Goal: Task Accomplishment & Management: Use online tool/utility

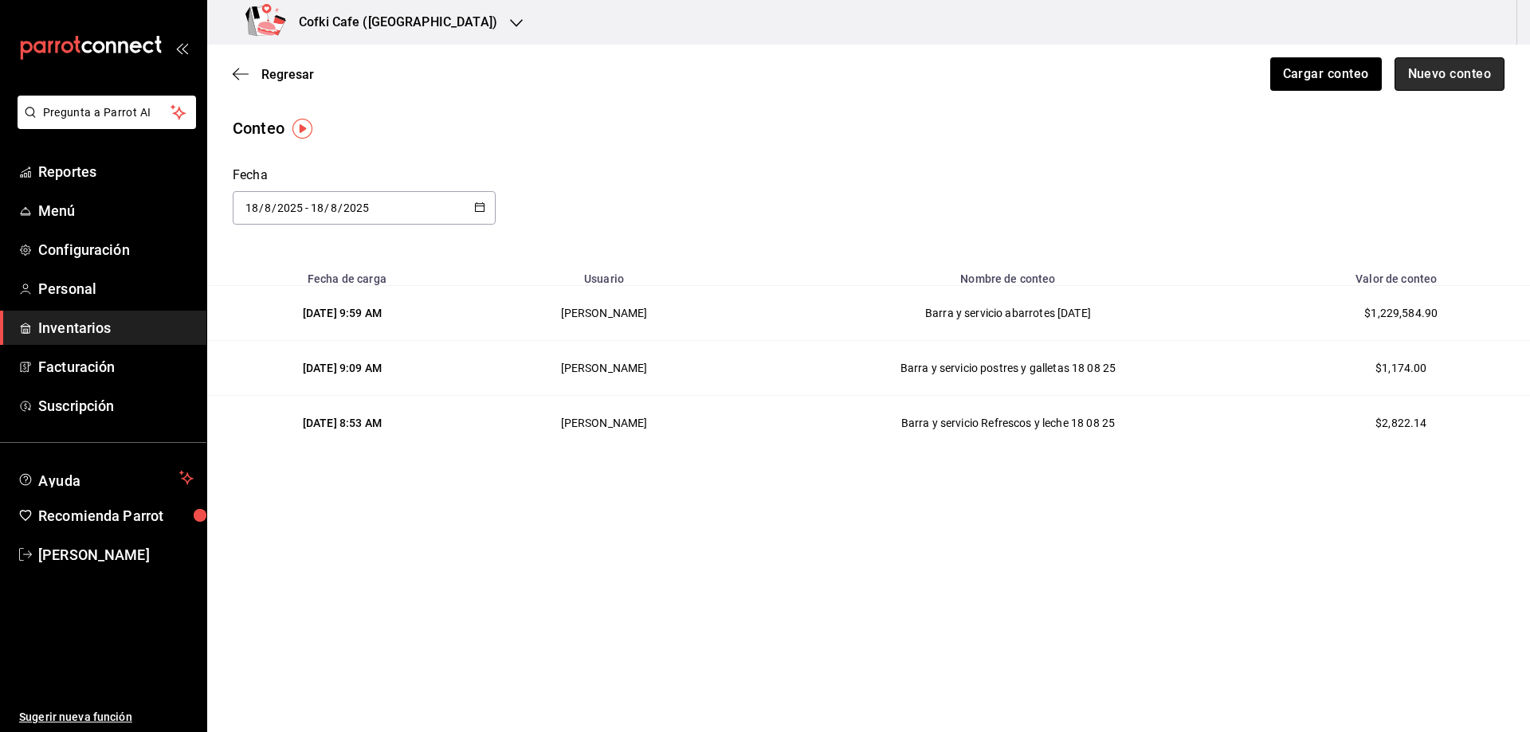
click at [1443, 77] on button "Nuevo conteo" at bounding box center [1450, 73] width 111 height 33
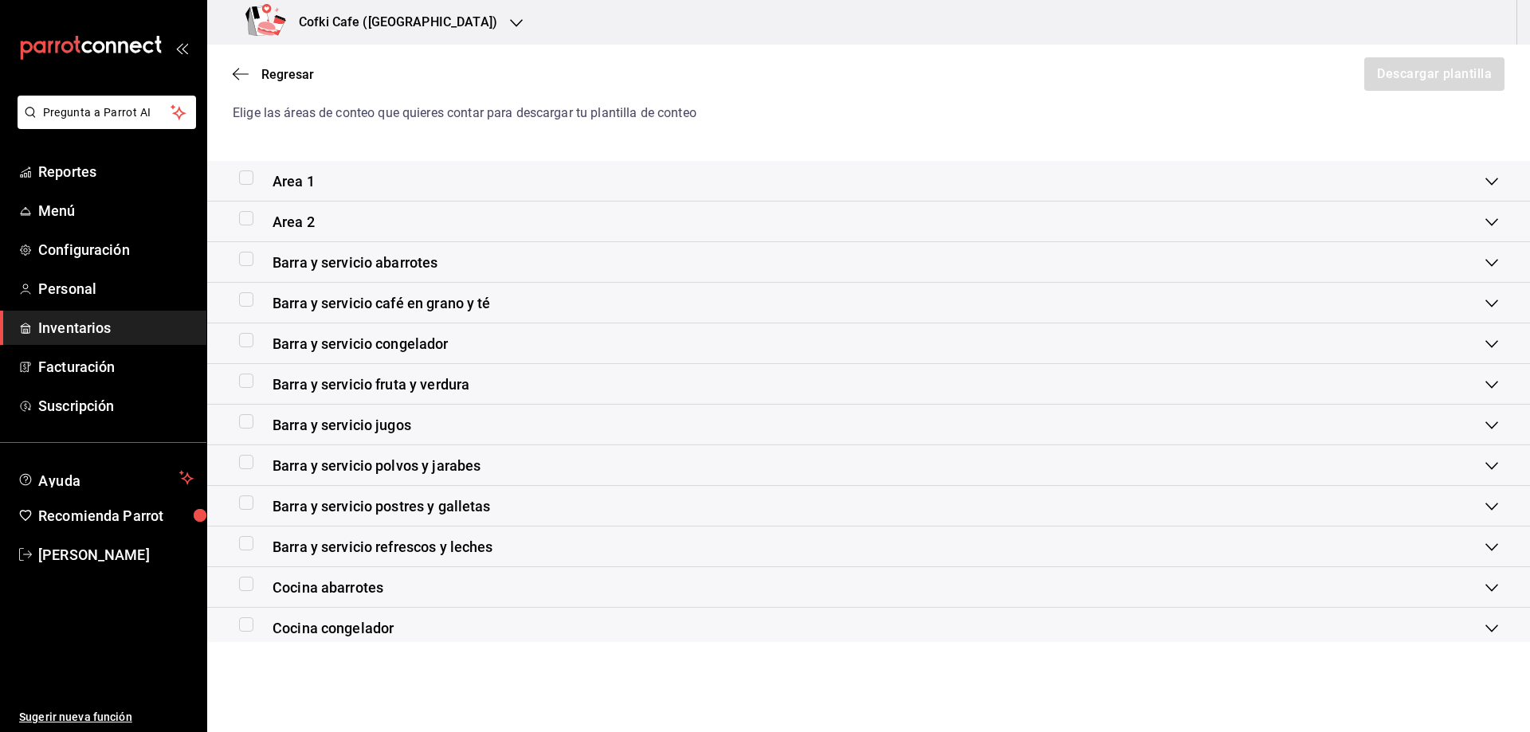
scroll to position [30, 0]
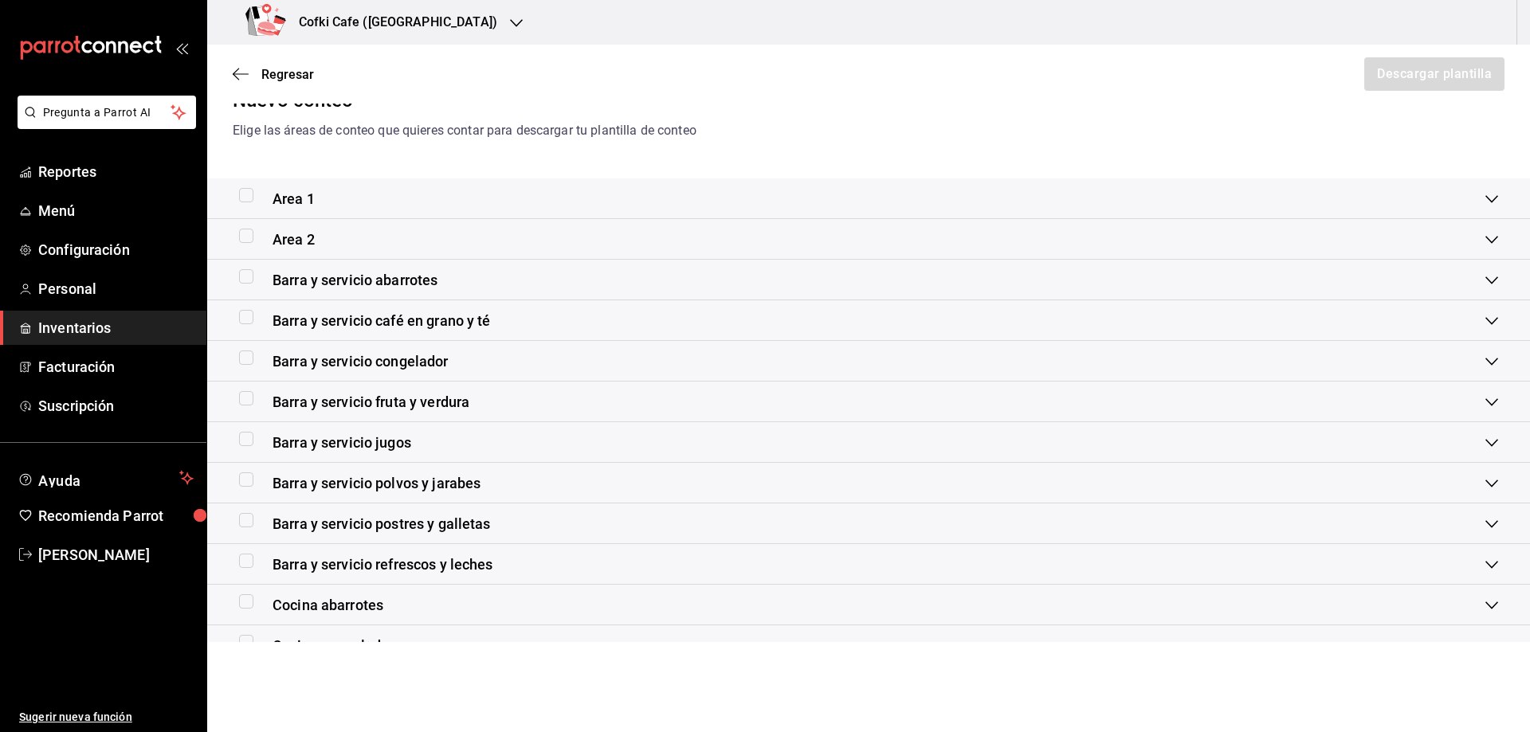
click at [518, 274] on div "Barra y servicio abarrotes" at bounding box center [862, 280] width 1246 height 22
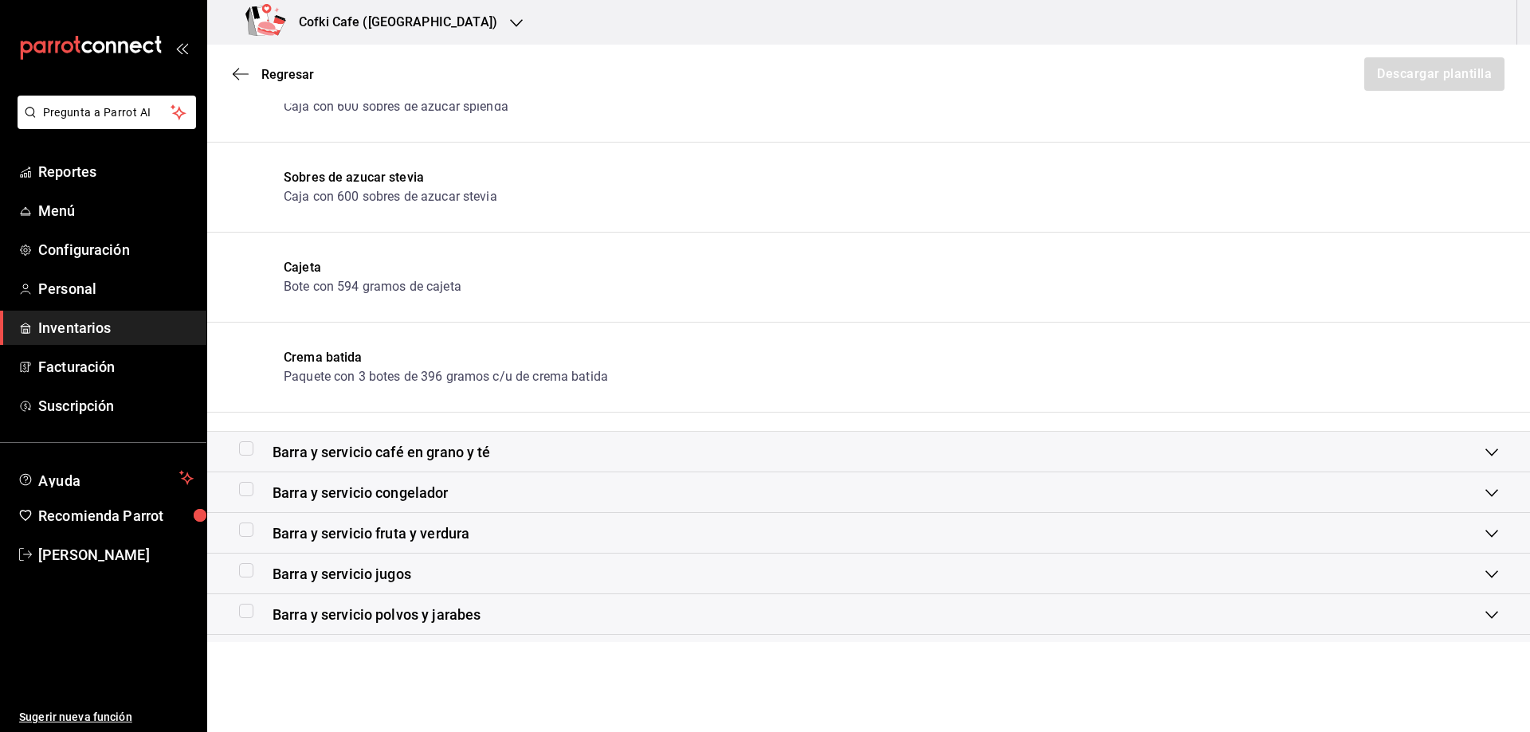
scroll to position [747, 0]
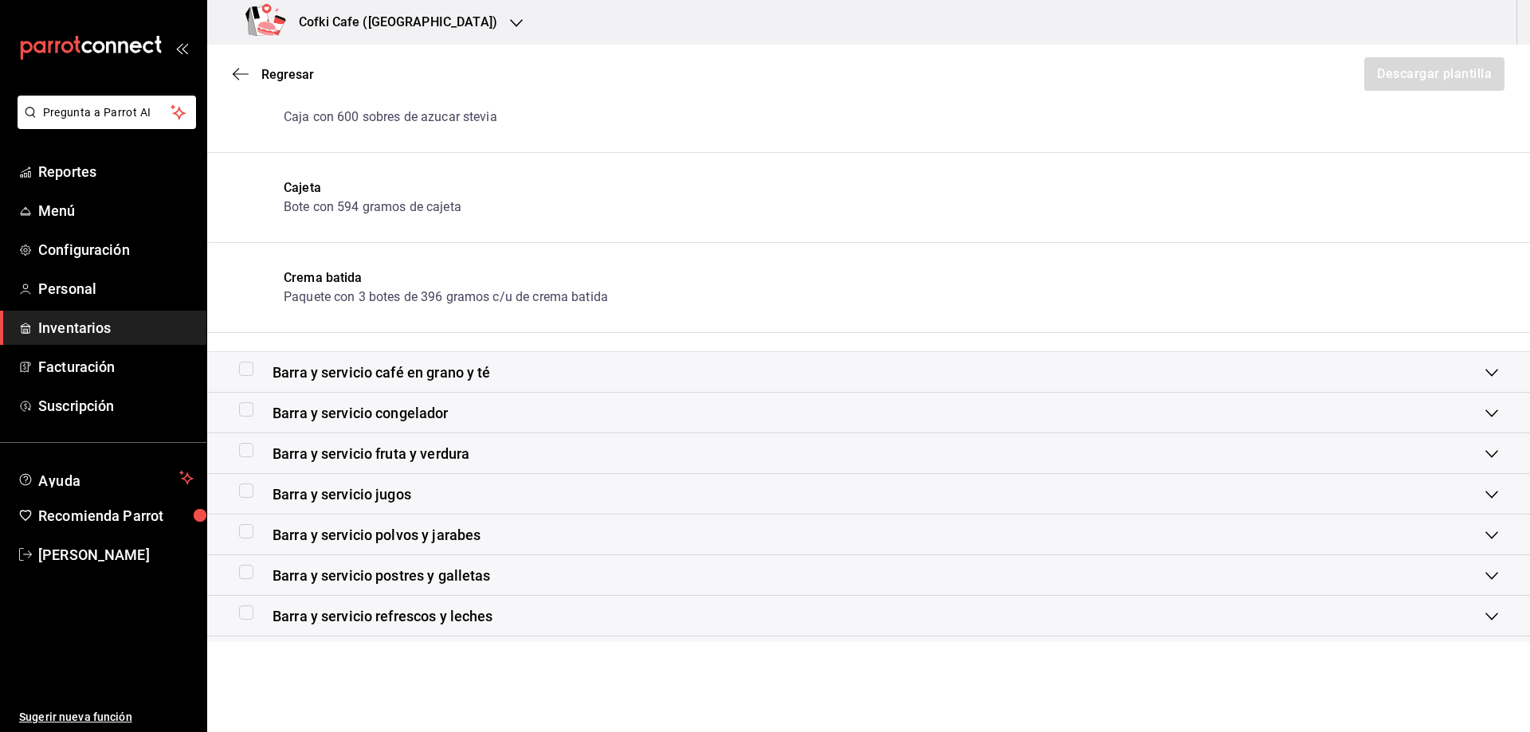
click at [527, 377] on div "Barra y servicio café en grano y té" at bounding box center [862, 373] width 1246 height 22
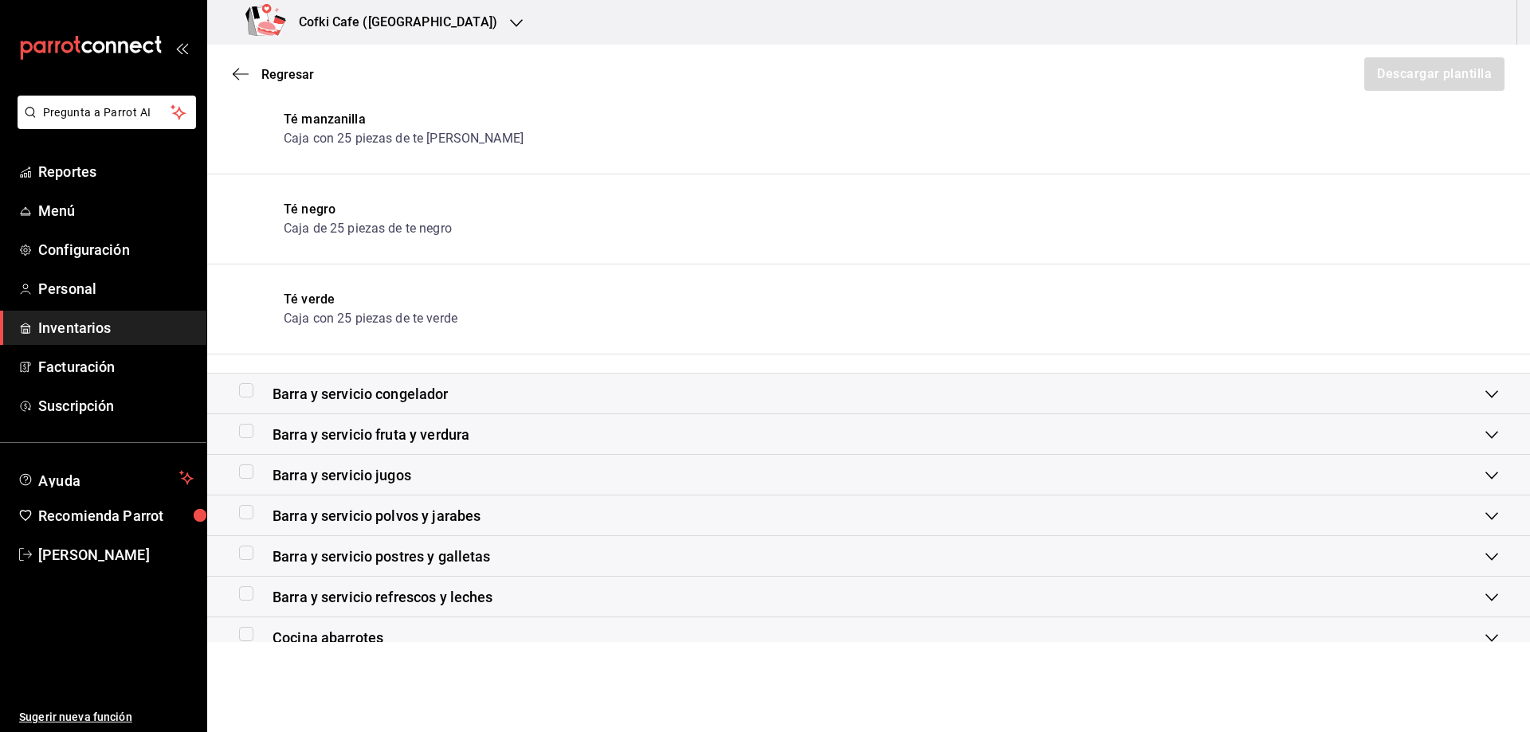
scroll to position [1385, 0]
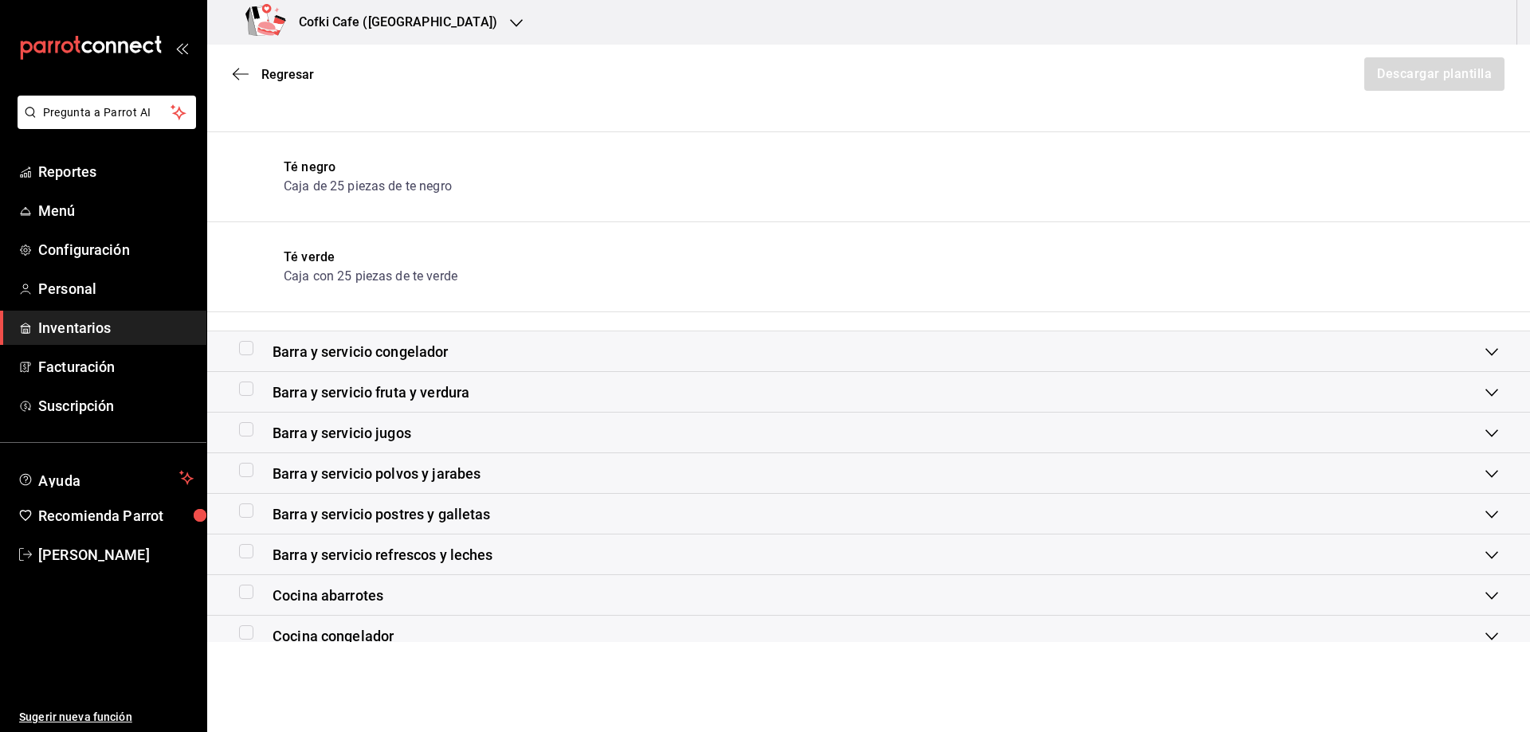
click at [527, 361] on div "Barra y servicio congelador" at bounding box center [862, 352] width 1246 height 22
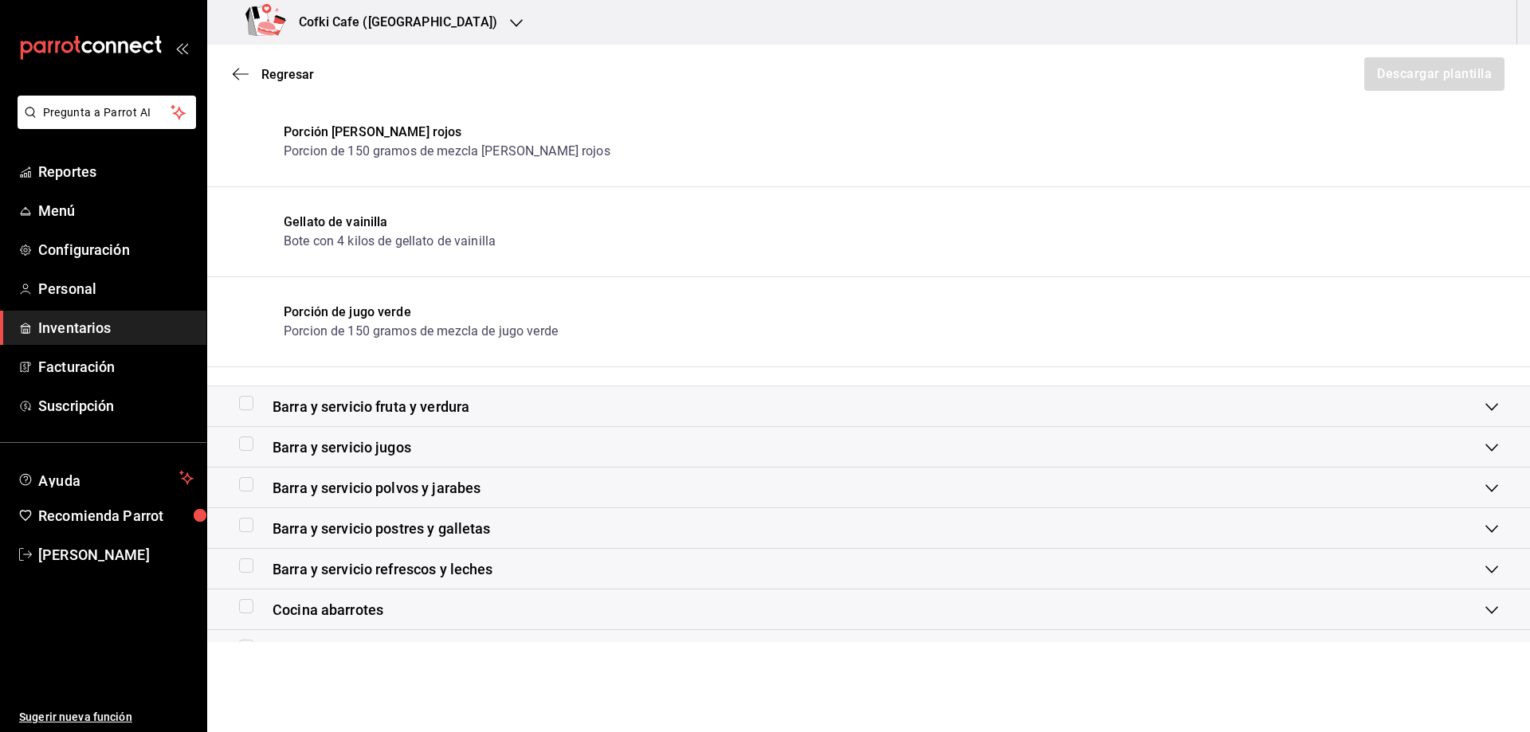
scroll to position [2023, 0]
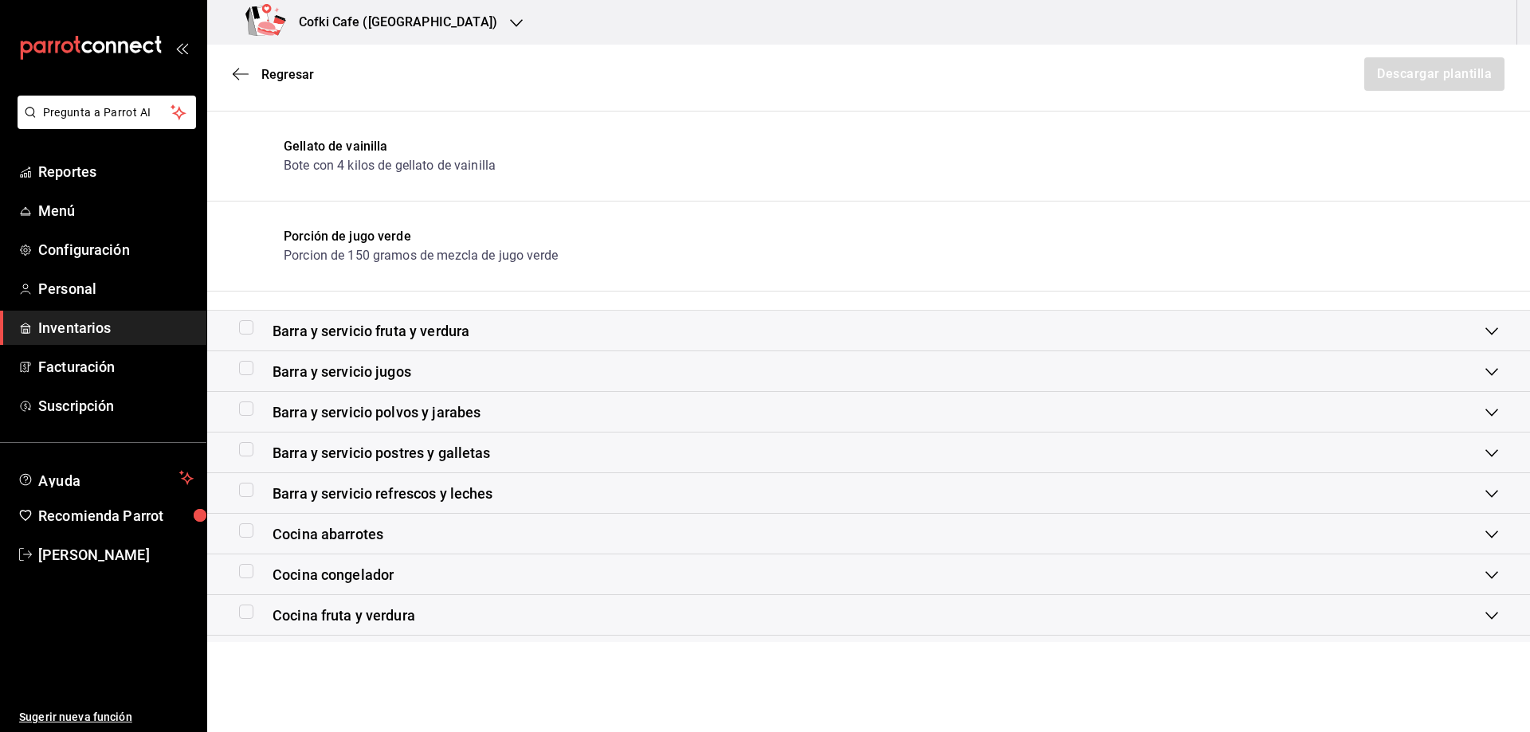
click at [533, 340] on div "Barra y servicio fruta y verdura" at bounding box center [862, 331] width 1246 height 22
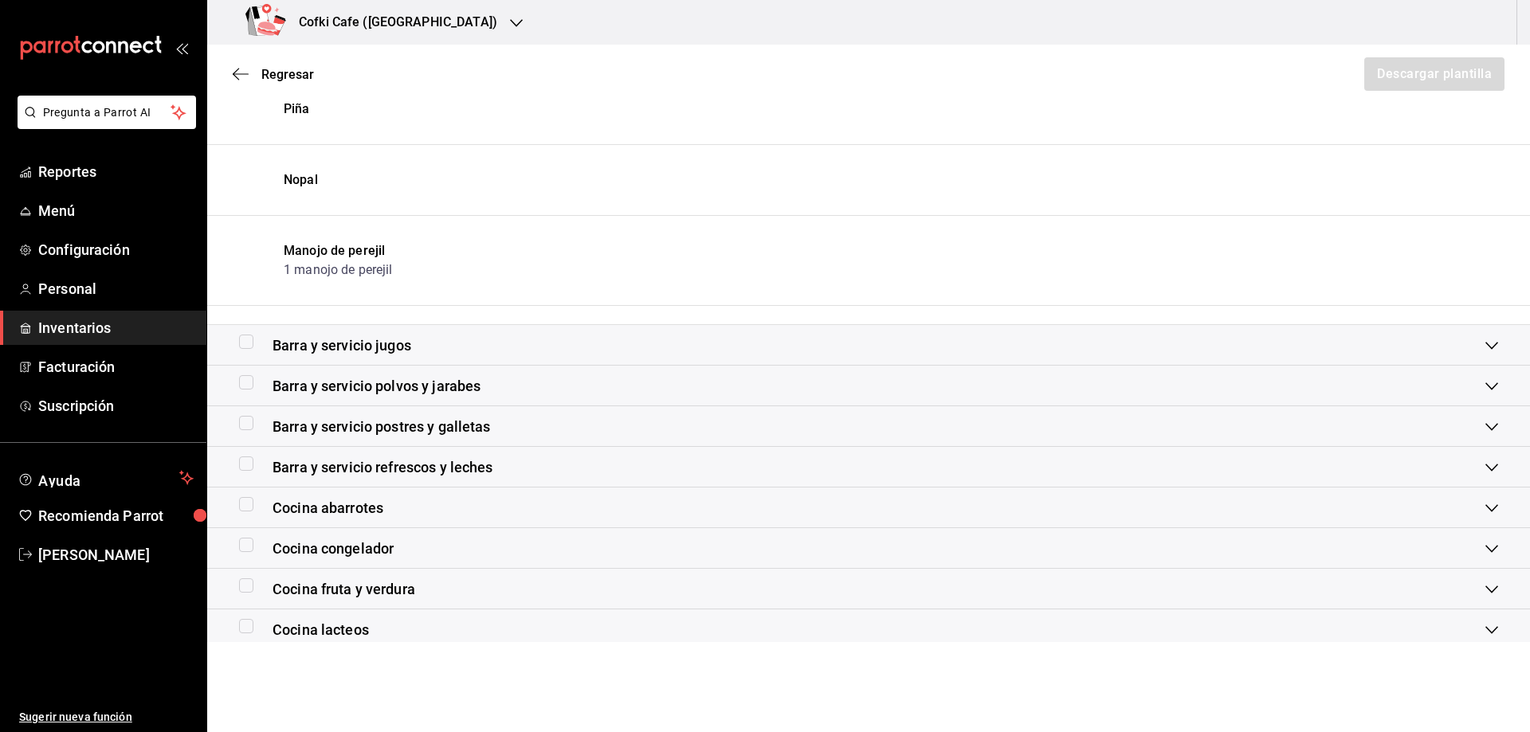
scroll to position [2501, 0]
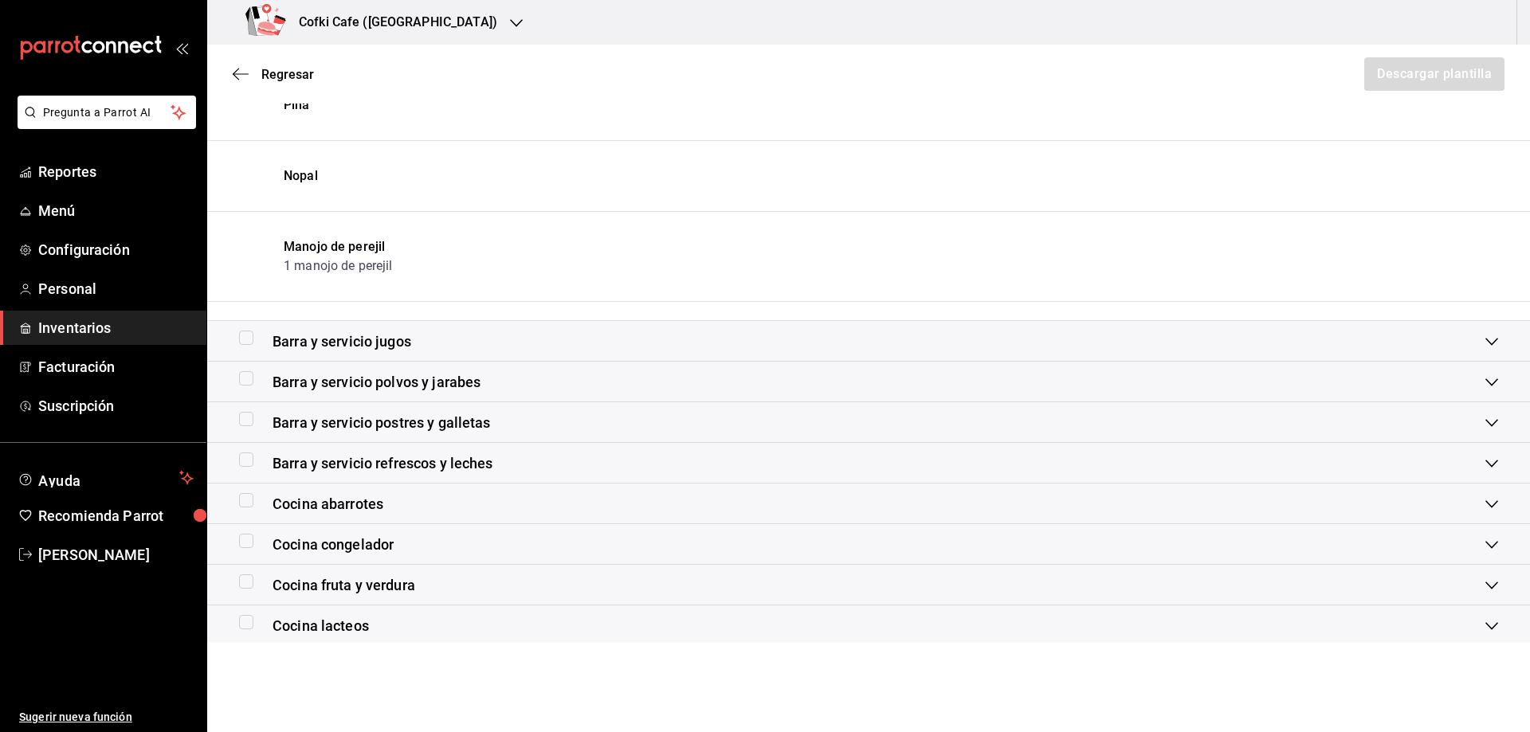
click at [532, 344] on div "Barra y servicio jugos" at bounding box center [862, 342] width 1246 height 22
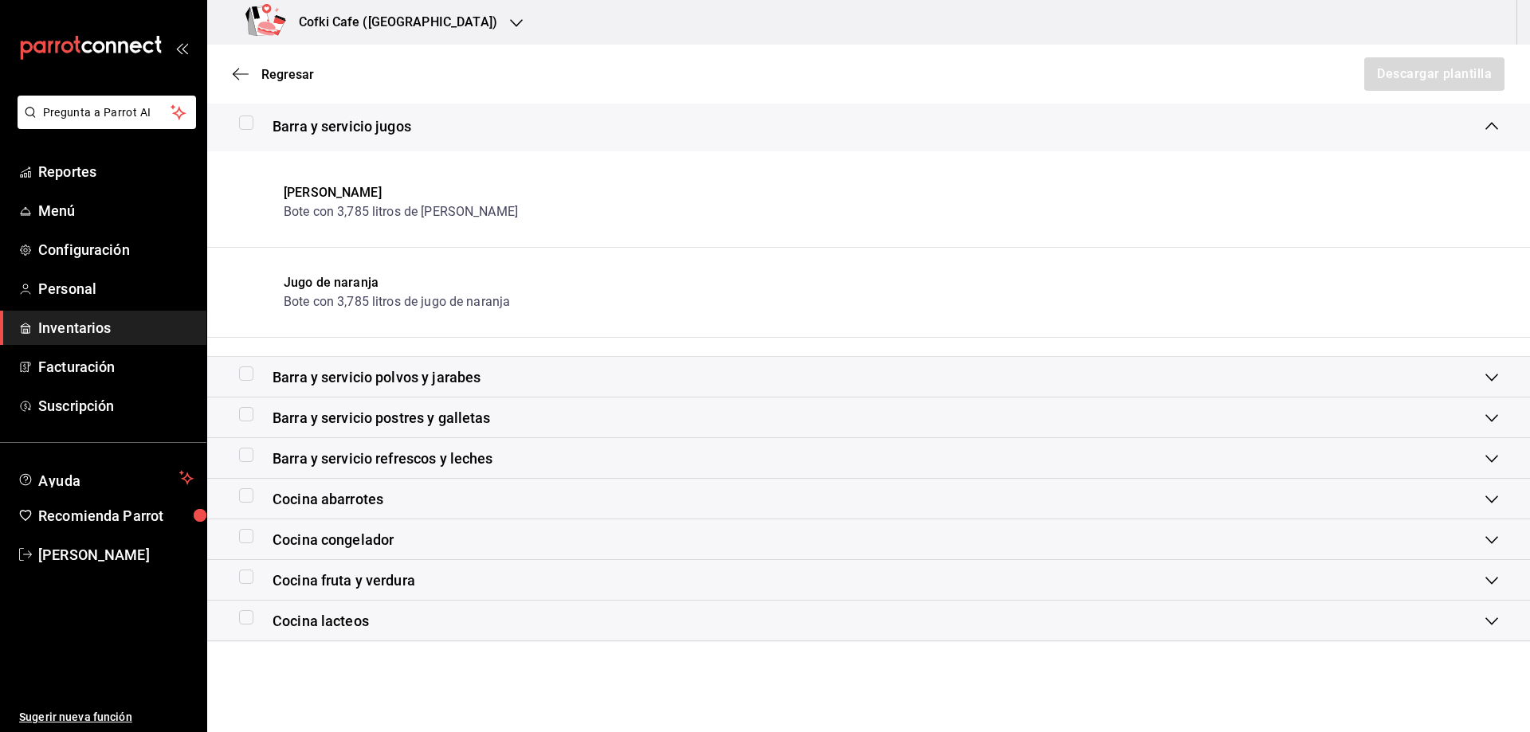
scroll to position [2740, 0]
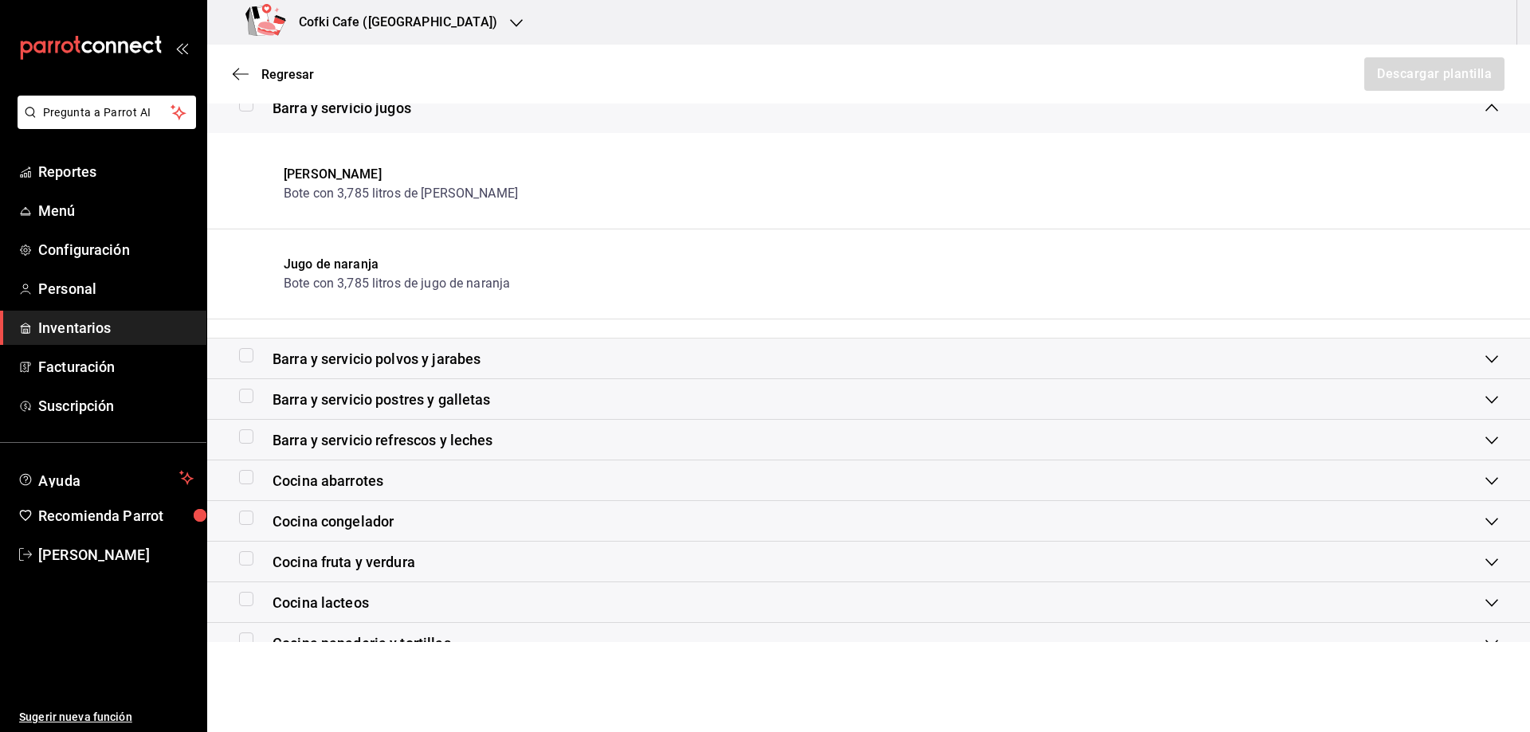
click at [532, 368] on div "Barra y servicio polvos y jarabes" at bounding box center [862, 359] width 1246 height 22
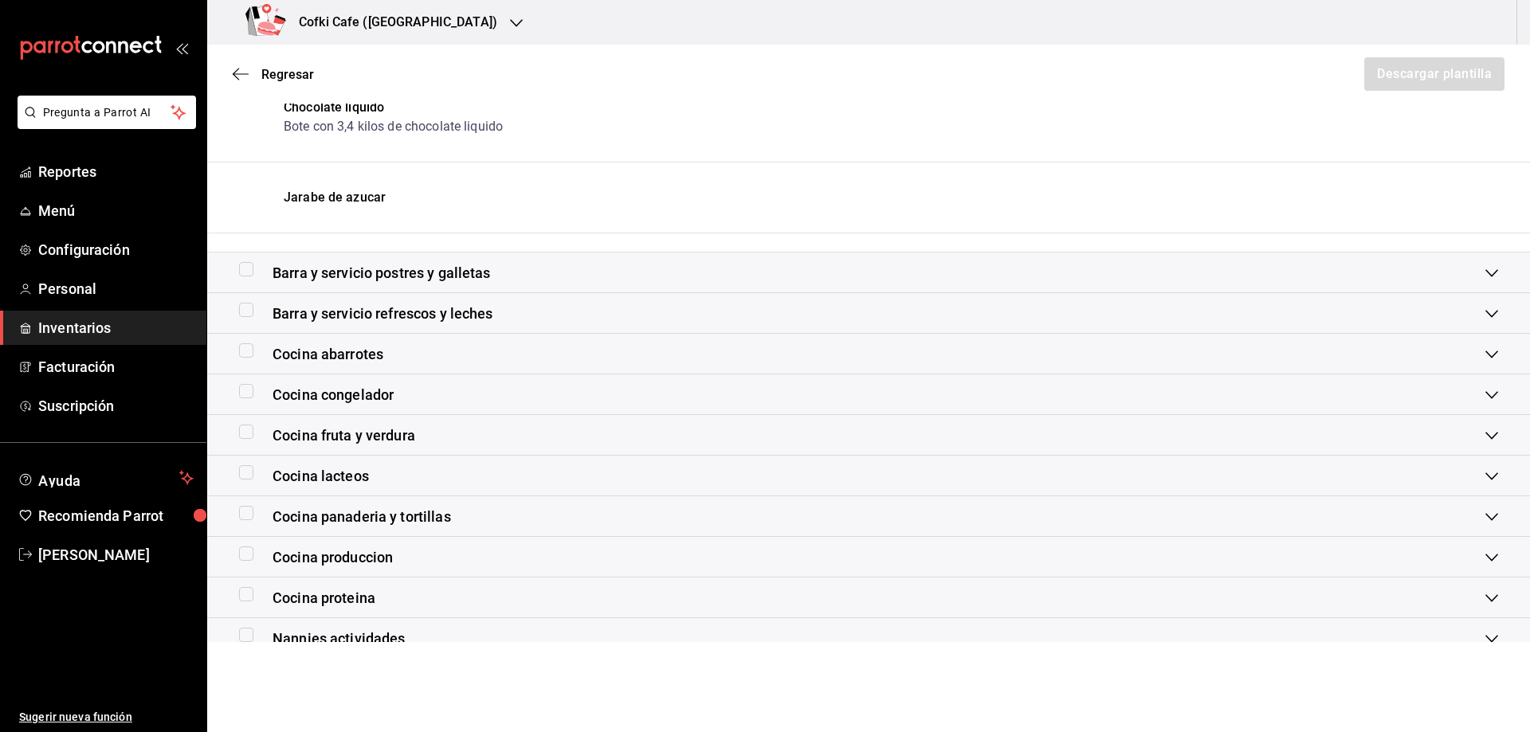
scroll to position [3616, 0]
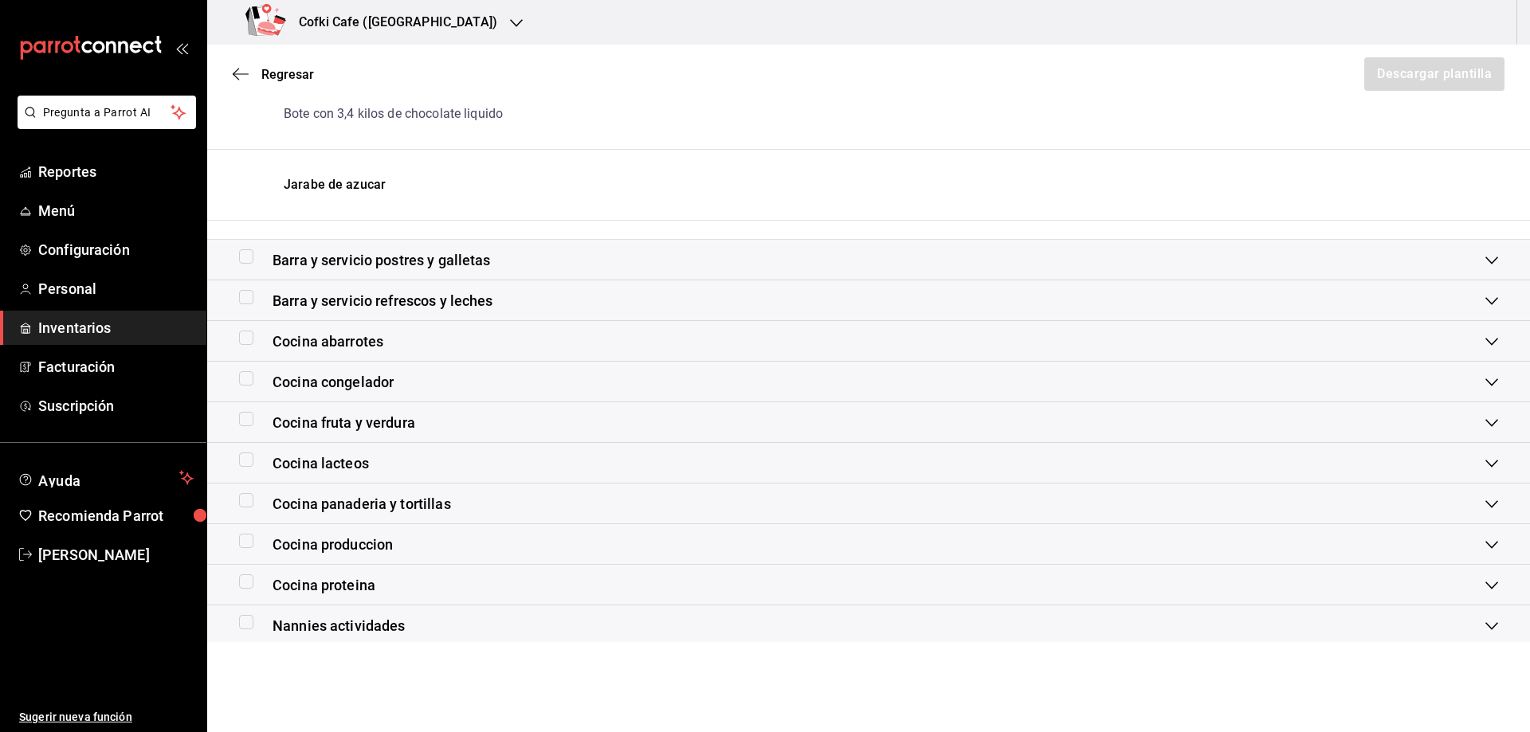
click at [512, 339] on div "Cocina abarrotes" at bounding box center [862, 342] width 1246 height 22
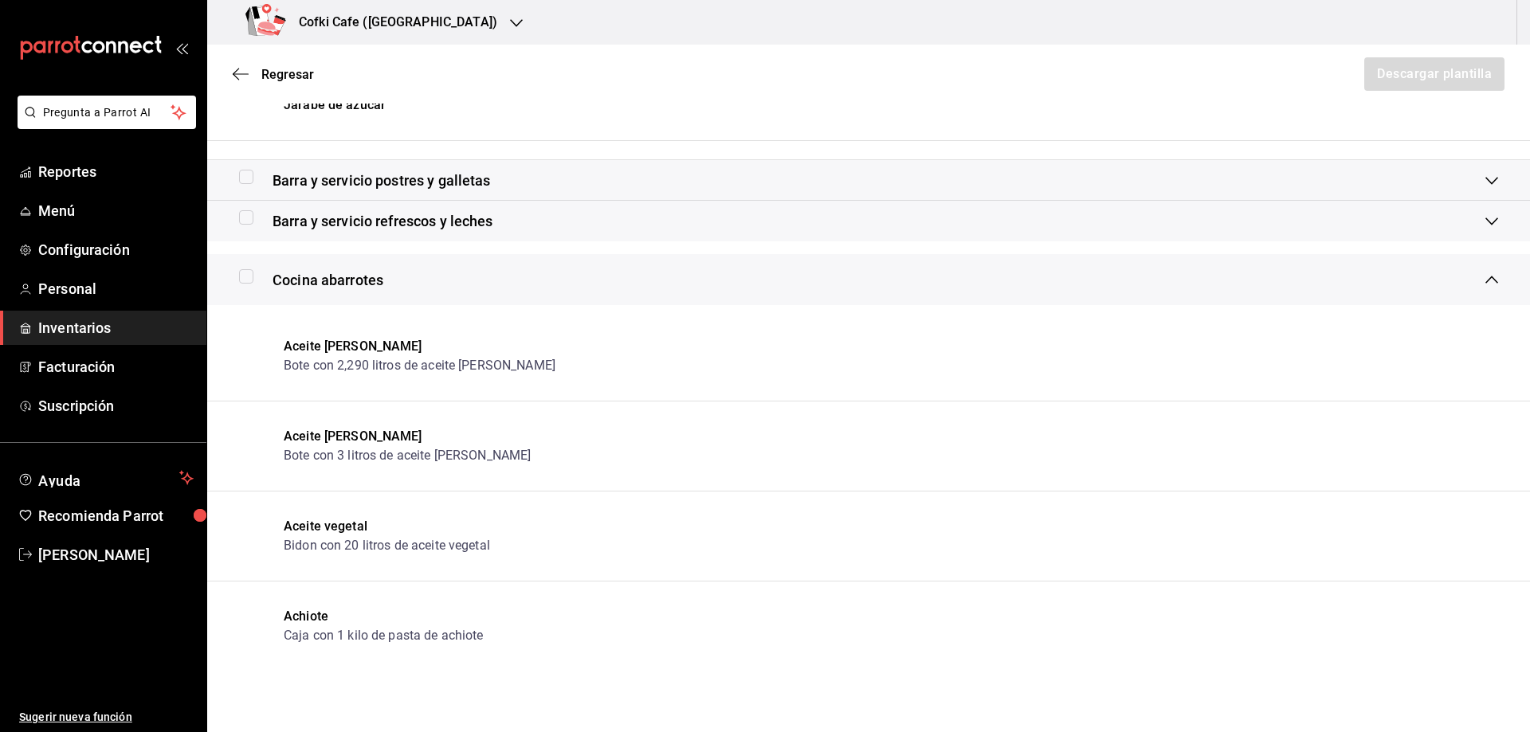
scroll to position [3377, 0]
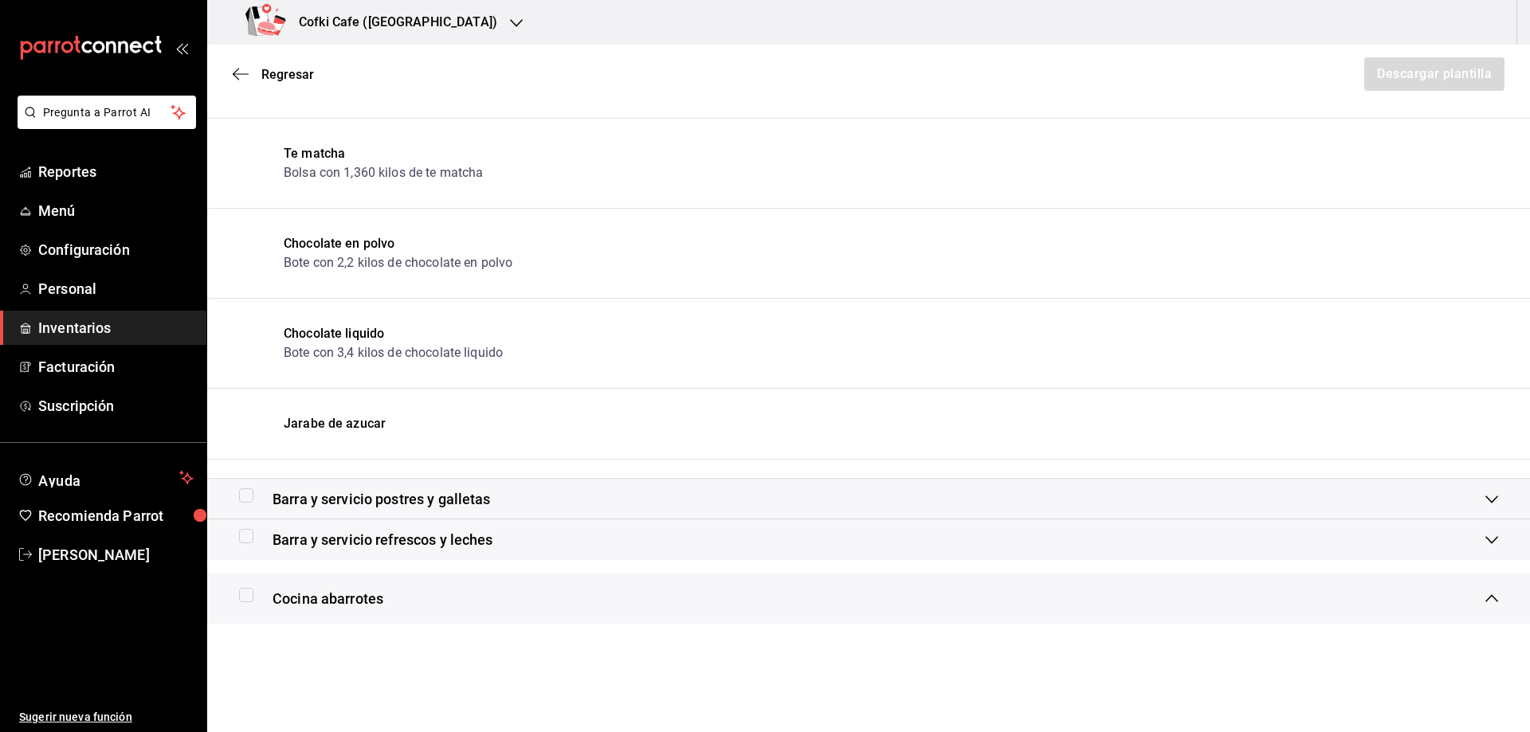
click at [556, 589] on div "Cocina abarrotes" at bounding box center [862, 599] width 1246 height 22
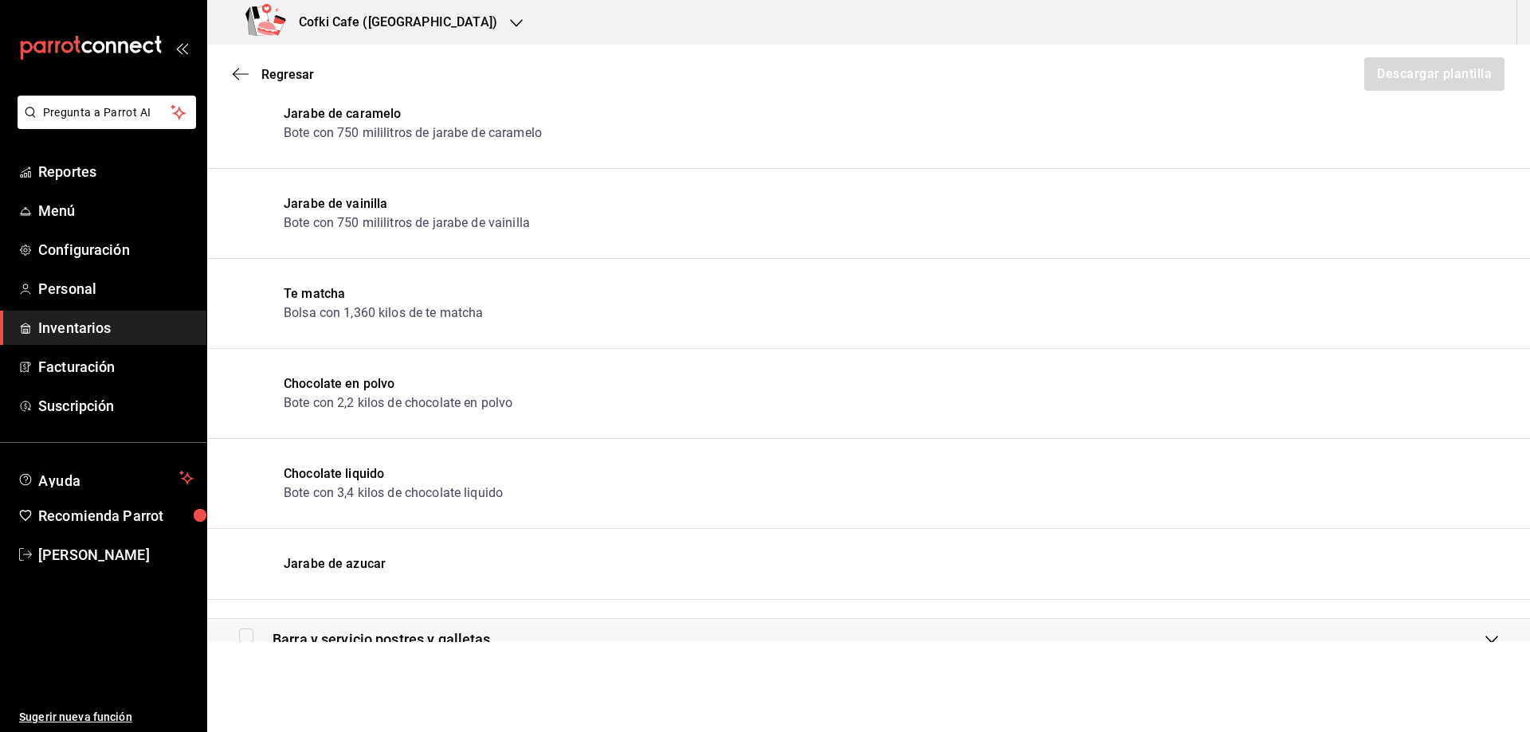
scroll to position [2899, 0]
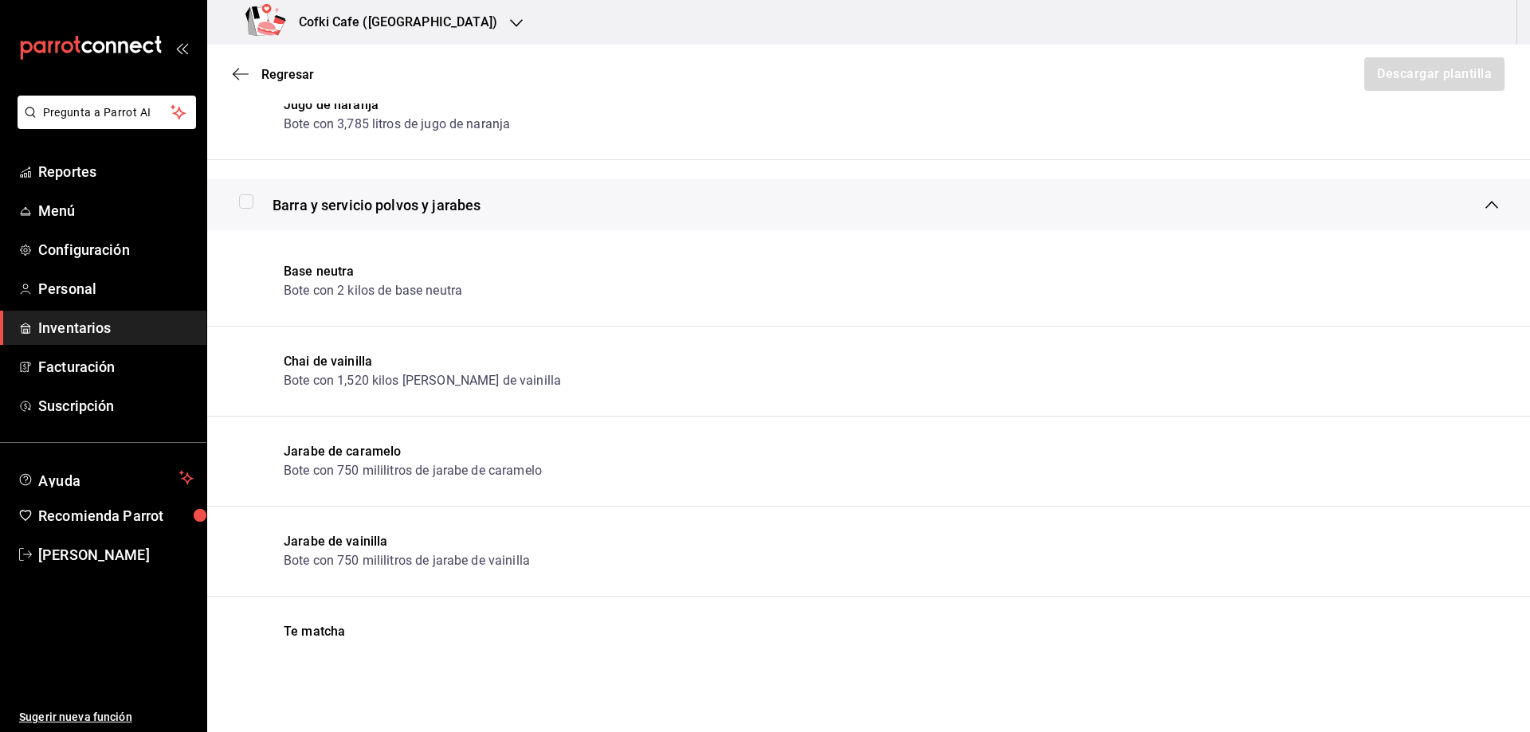
click at [518, 199] on div "Barra y servicio polvos y jarabes" at bounding box center [862, 205] width 1246 height 22
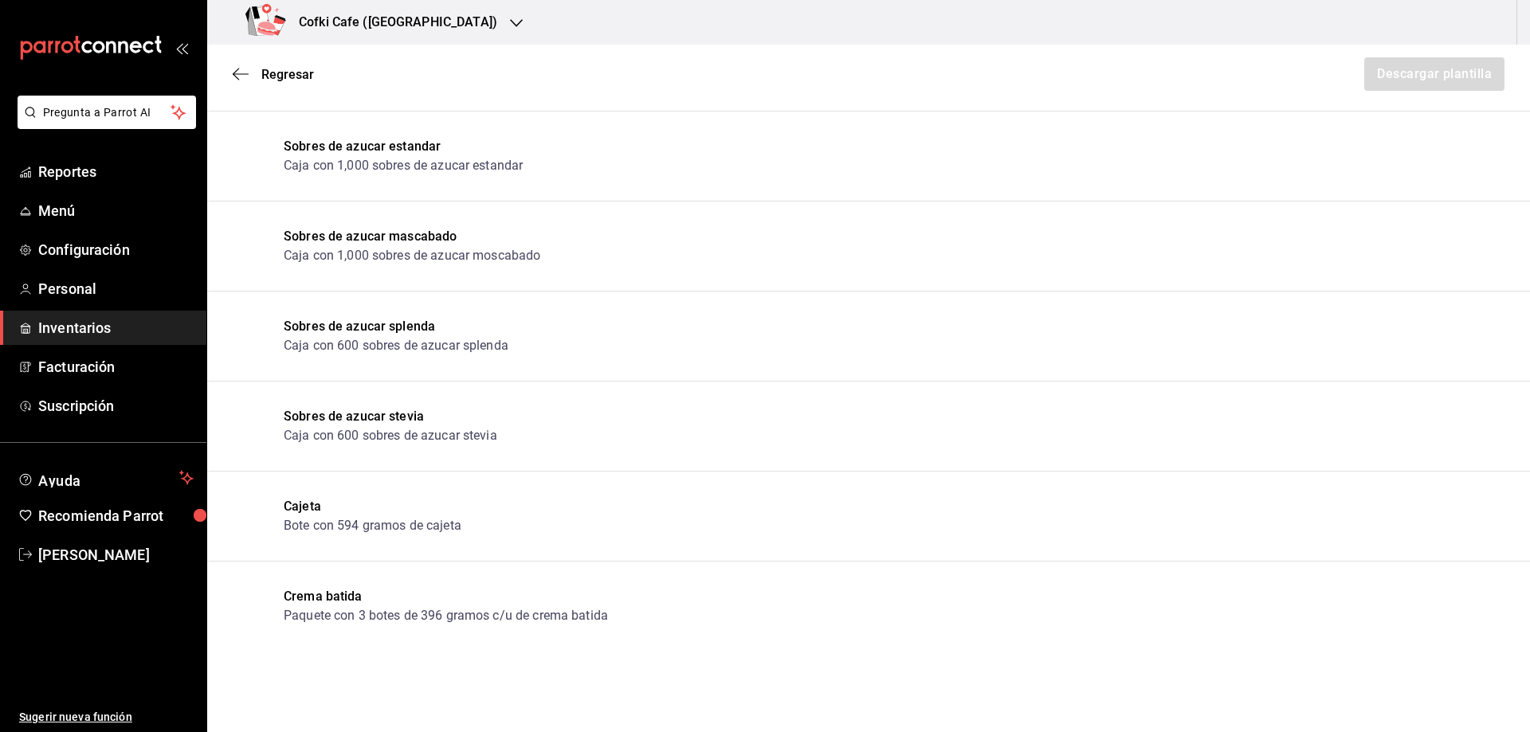
scroll to position [110, 0]
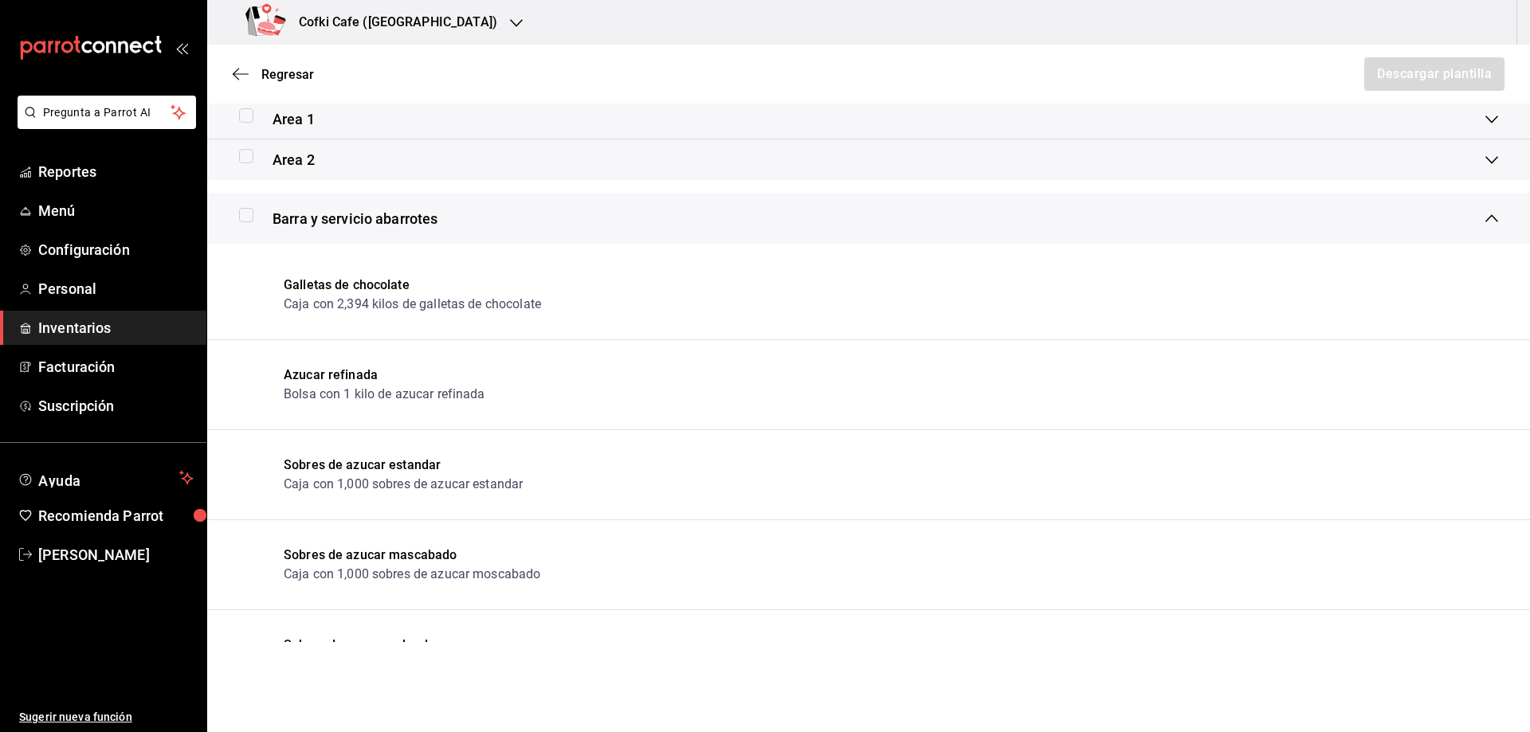
click at [485, 229] on div "Barra y servicio abarrotes" at bounding box center [862, 219] width 1246 height 22
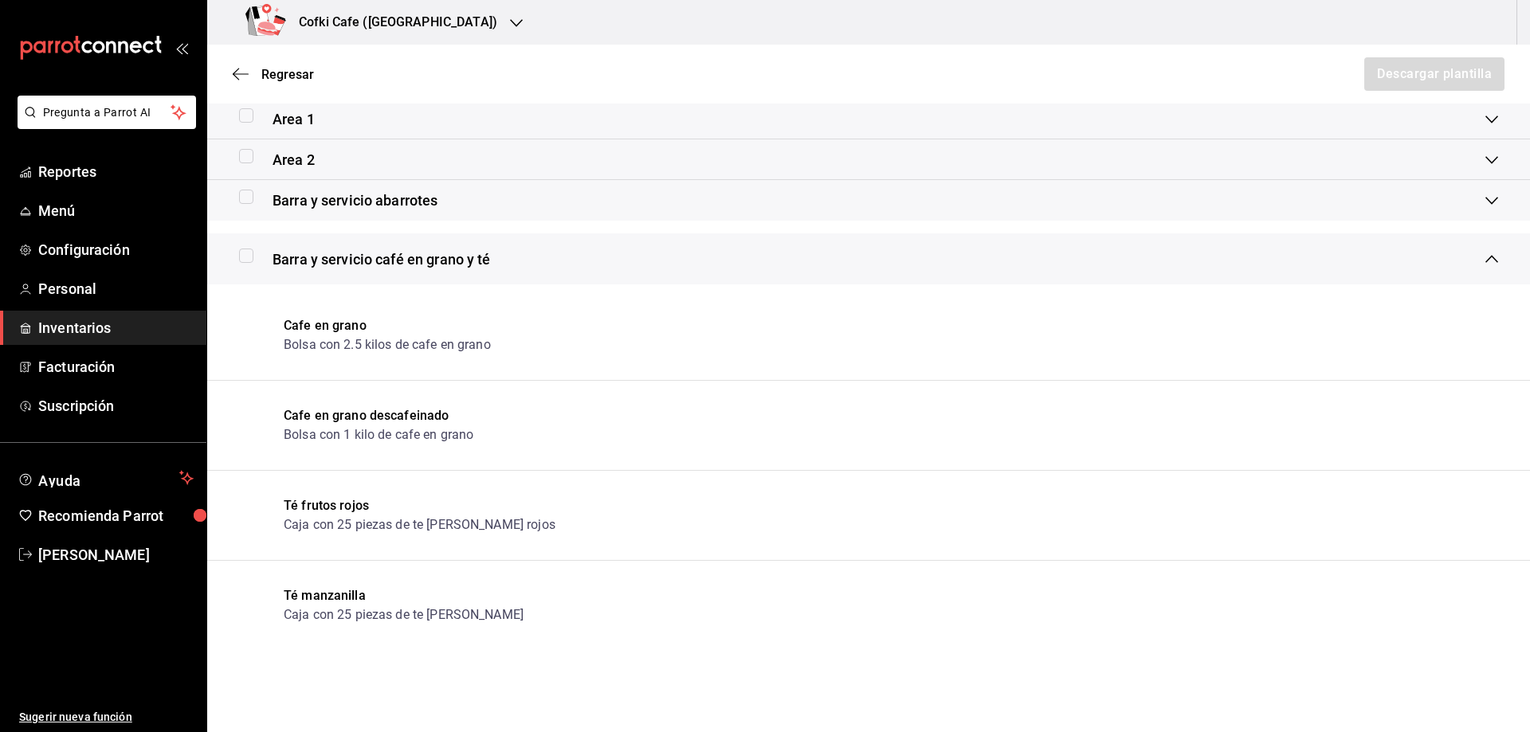
click at [482, 266] on span "Barra y servicio café en grano y té" at bounding box center [382, 260] width 218 height 22
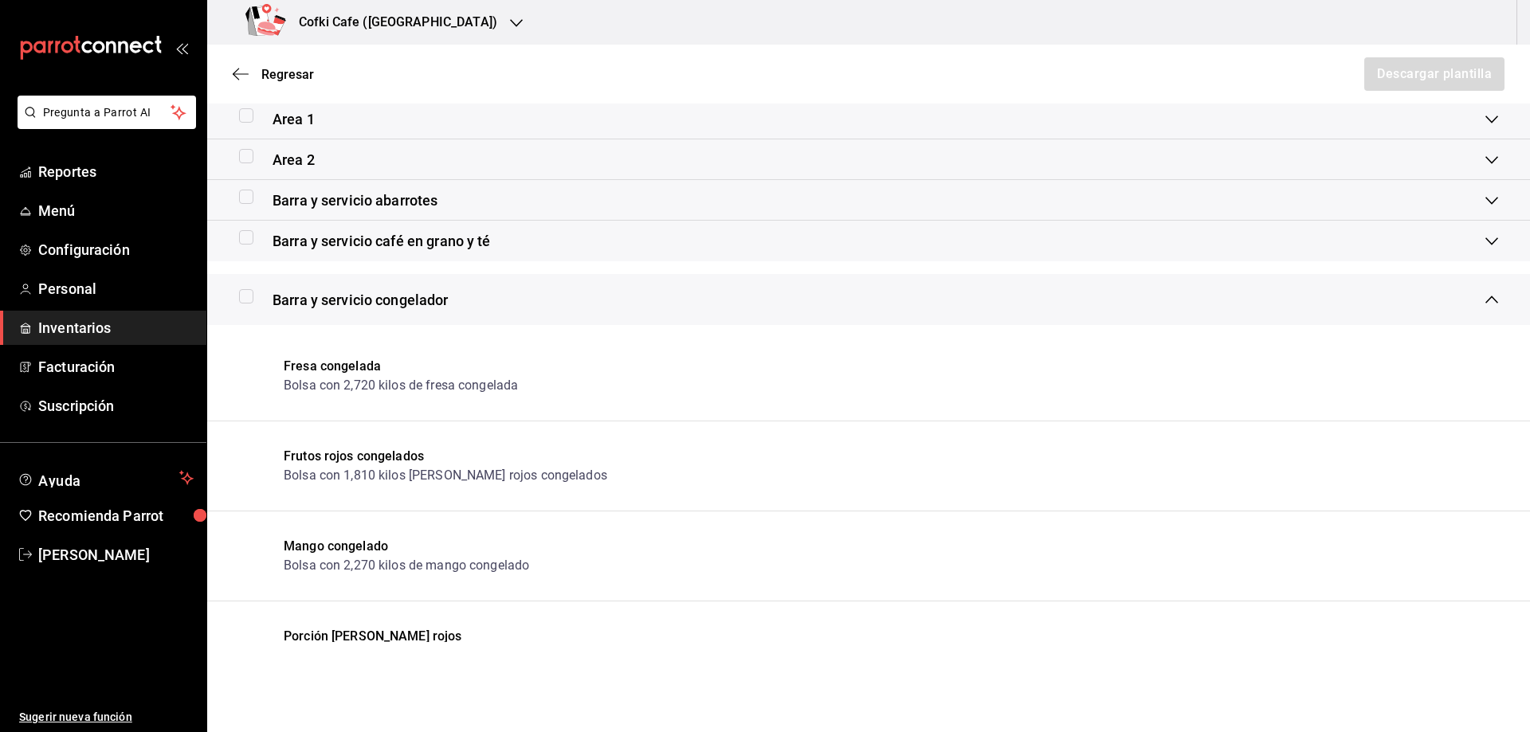
click at [477, 311] on div "Barra y servicio congelador" at bounding box center [868, 299] width 1323 height 51
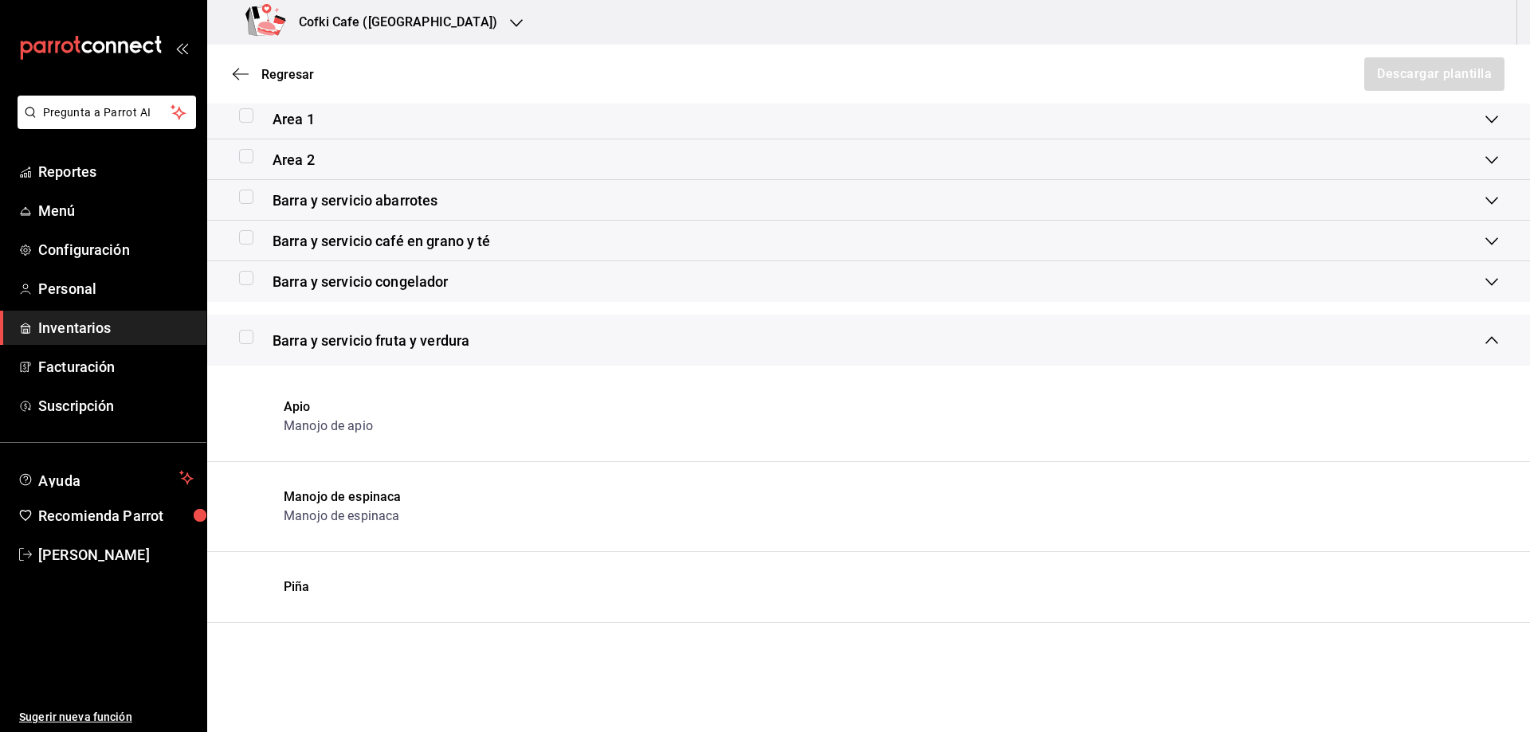
click at [469, 347] on span "Barra y servicio fruta y verdura" at bounding box center [371, 341] width 197 height 22
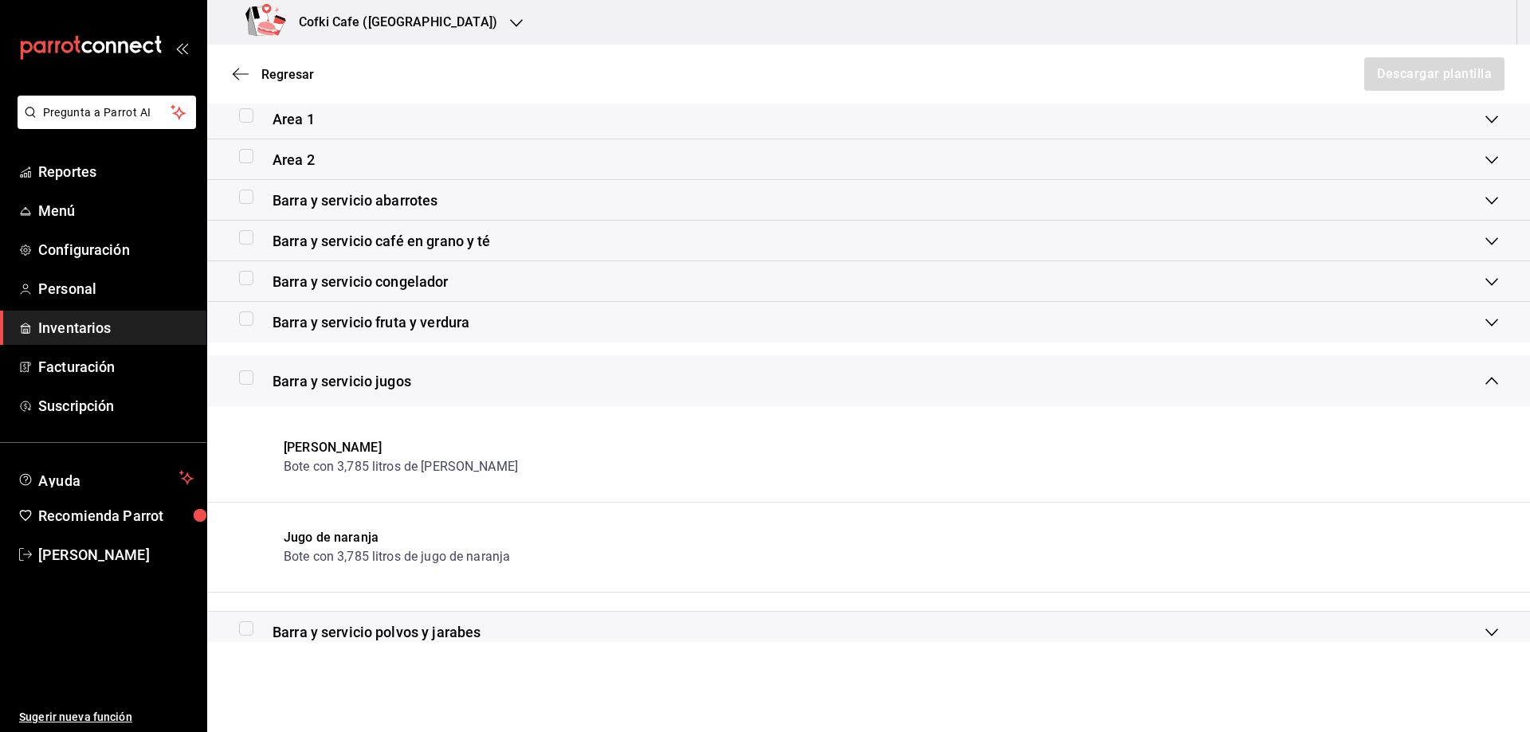
click at [462, 390] on div "Barra y servicio jugos" at bounding box center [862, 382] width 1246 height 22
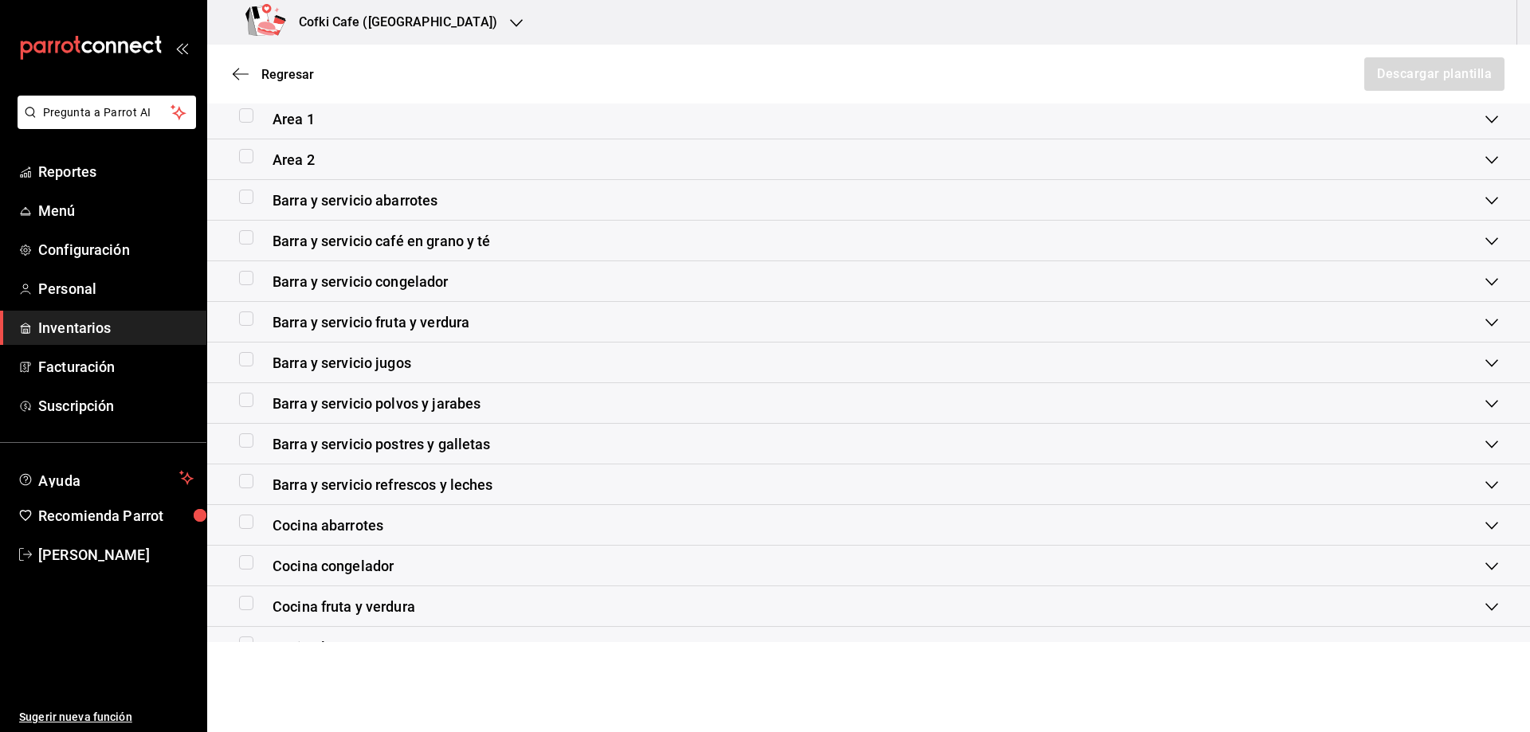
click at [604, 203] on div "Barra y servicio abarrotes" at bounding box center [862, 201] width 1246 height 22
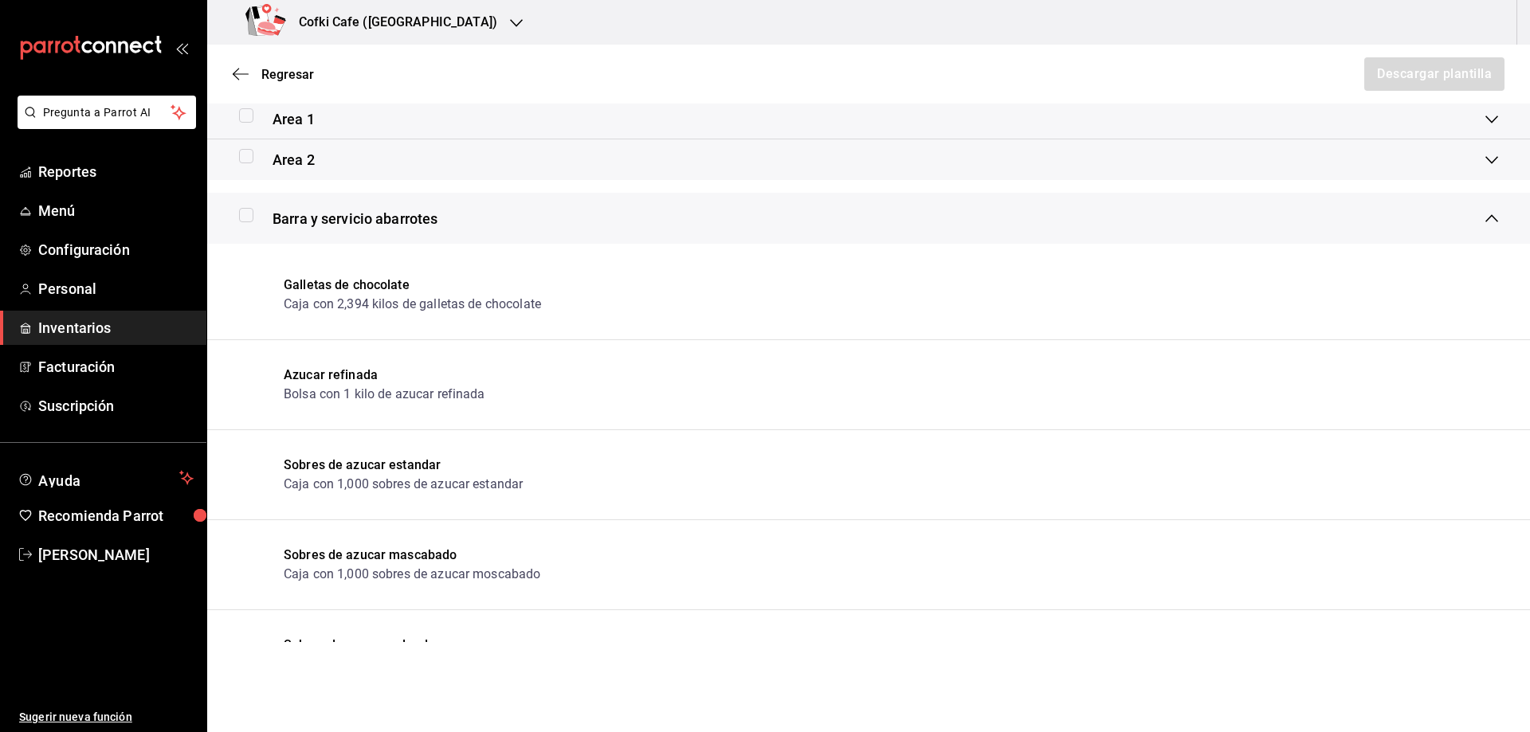
click at [604, 203] on div "Barra y servicio abarrotes" at bounding box center [868, 218] width 1323 height 51
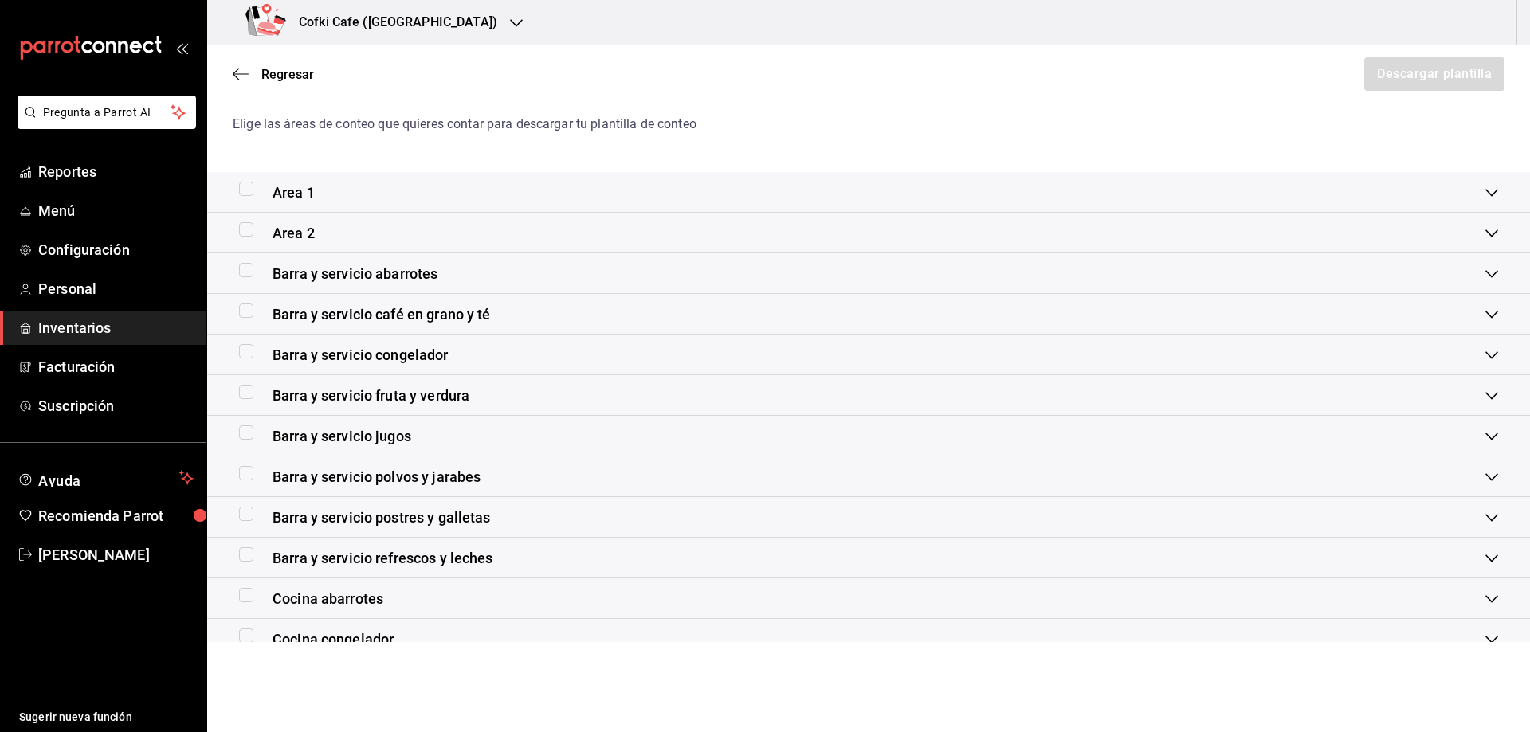
scroll to position [0, 0]
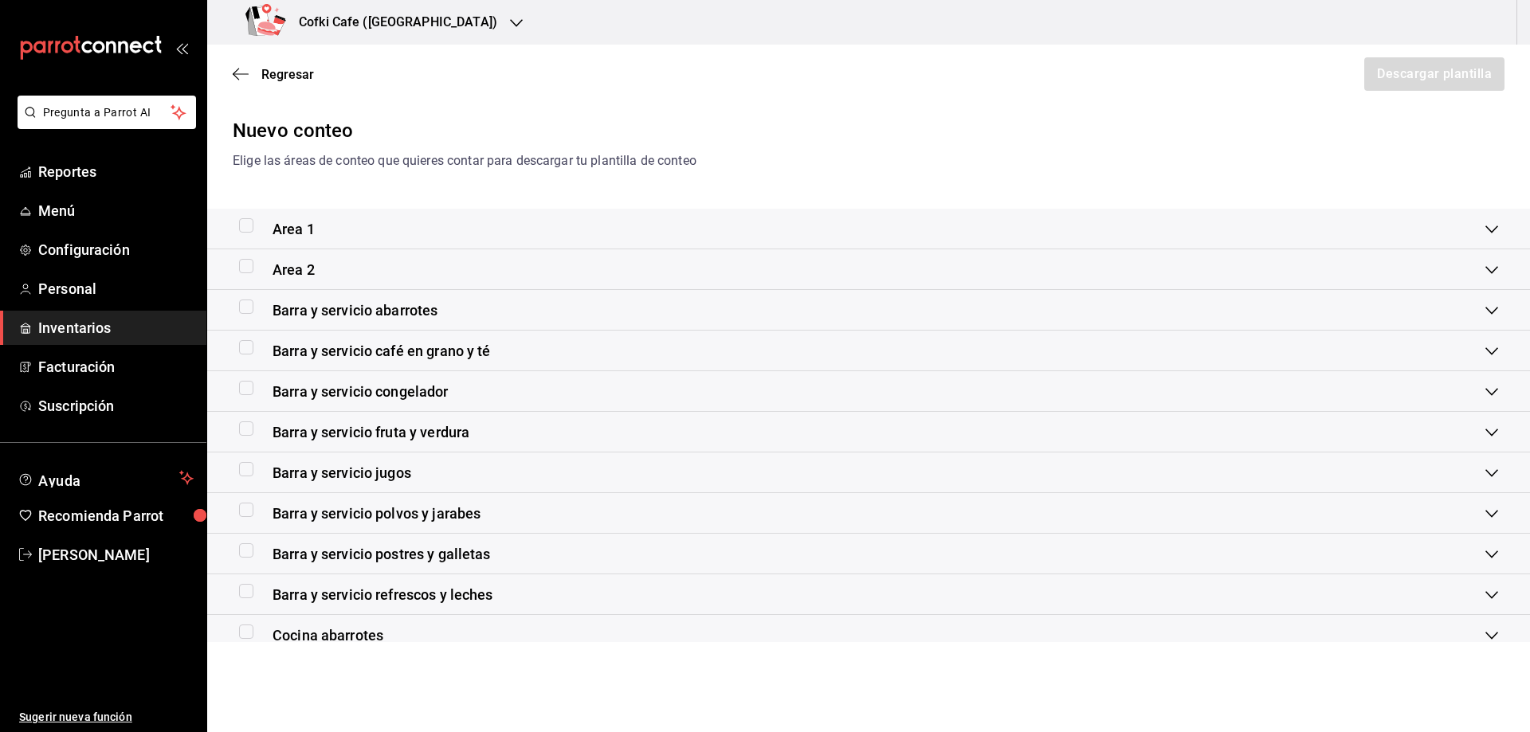
click at [373, 232] on div "Area 1" at bounding box center [862, 229] width 1246 height 22
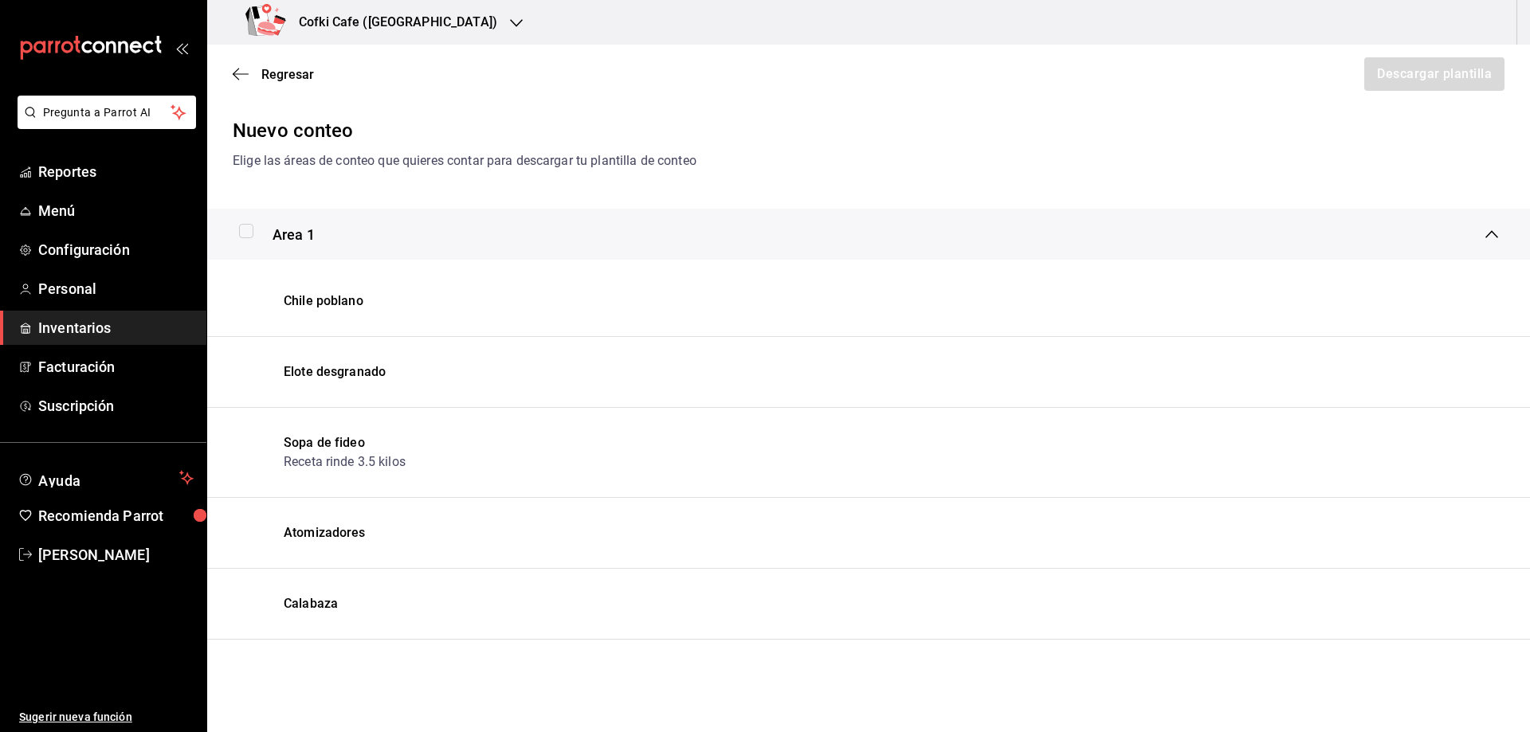
click at [373, 232] on div "Area 1" at bounding box center [862, 235] width 1246 height 22
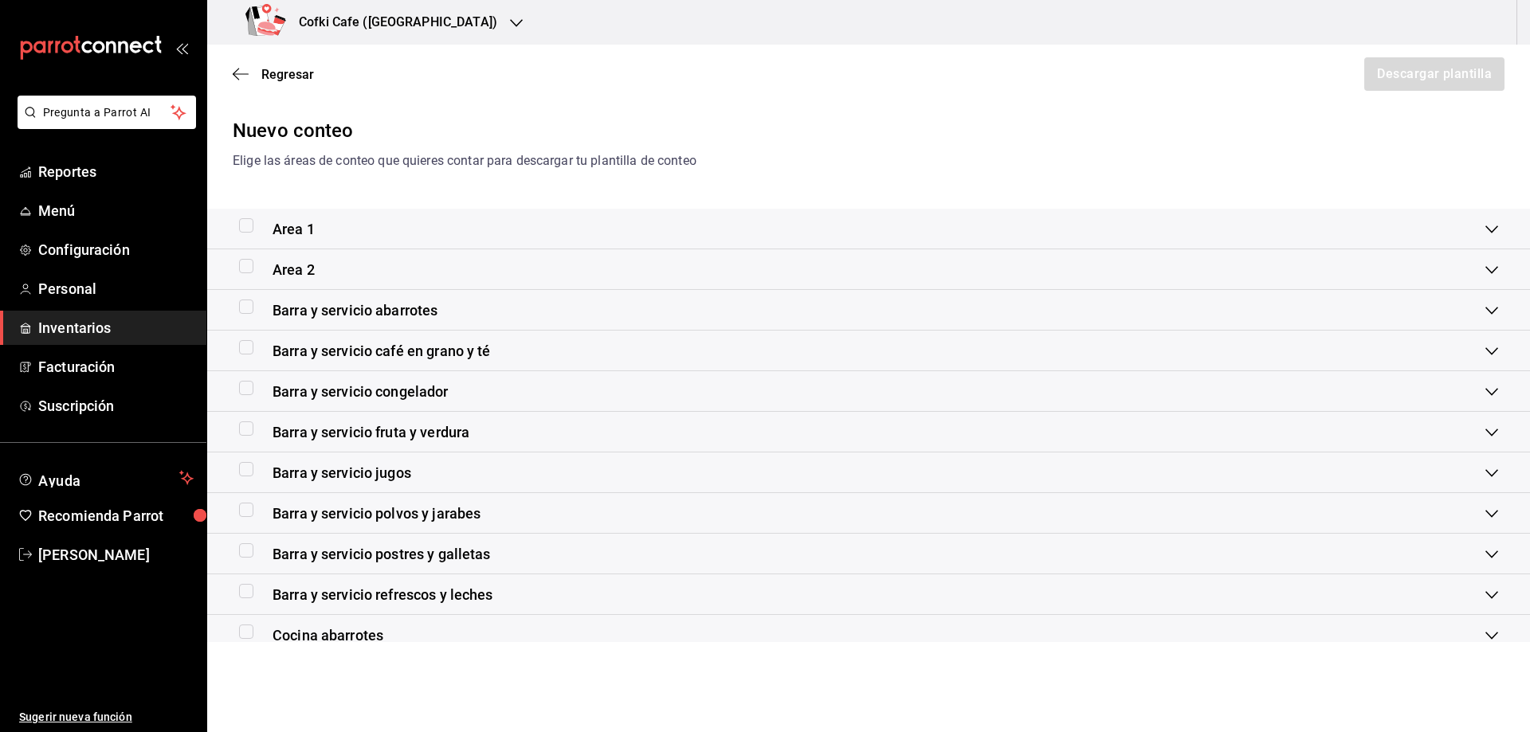
click at [373, 280] on div "Area 2" at bounding box center [862, 270] width 1246 height 22
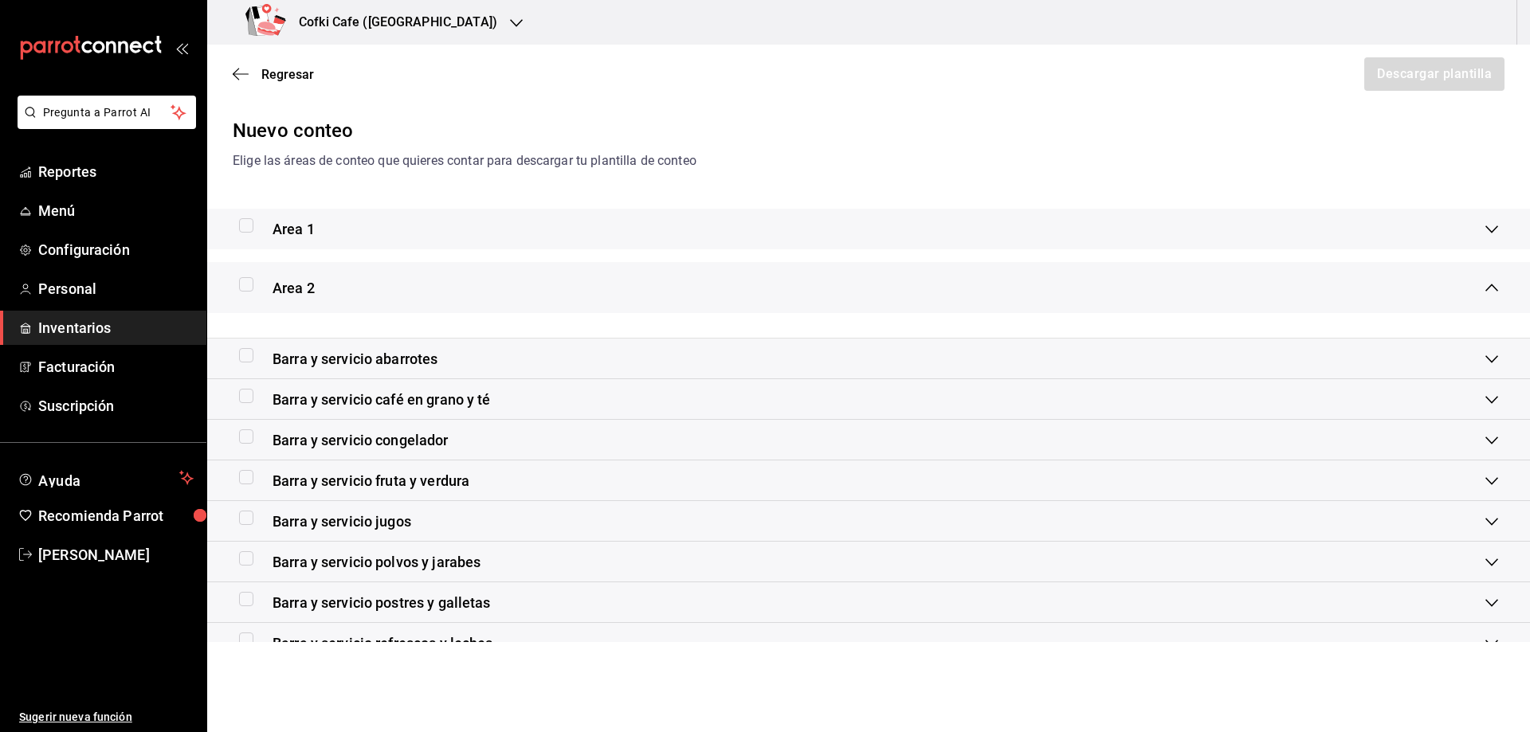
click at [373, 280] on div "Area 2" at bounding box center [862, 288] width 1246 height 22
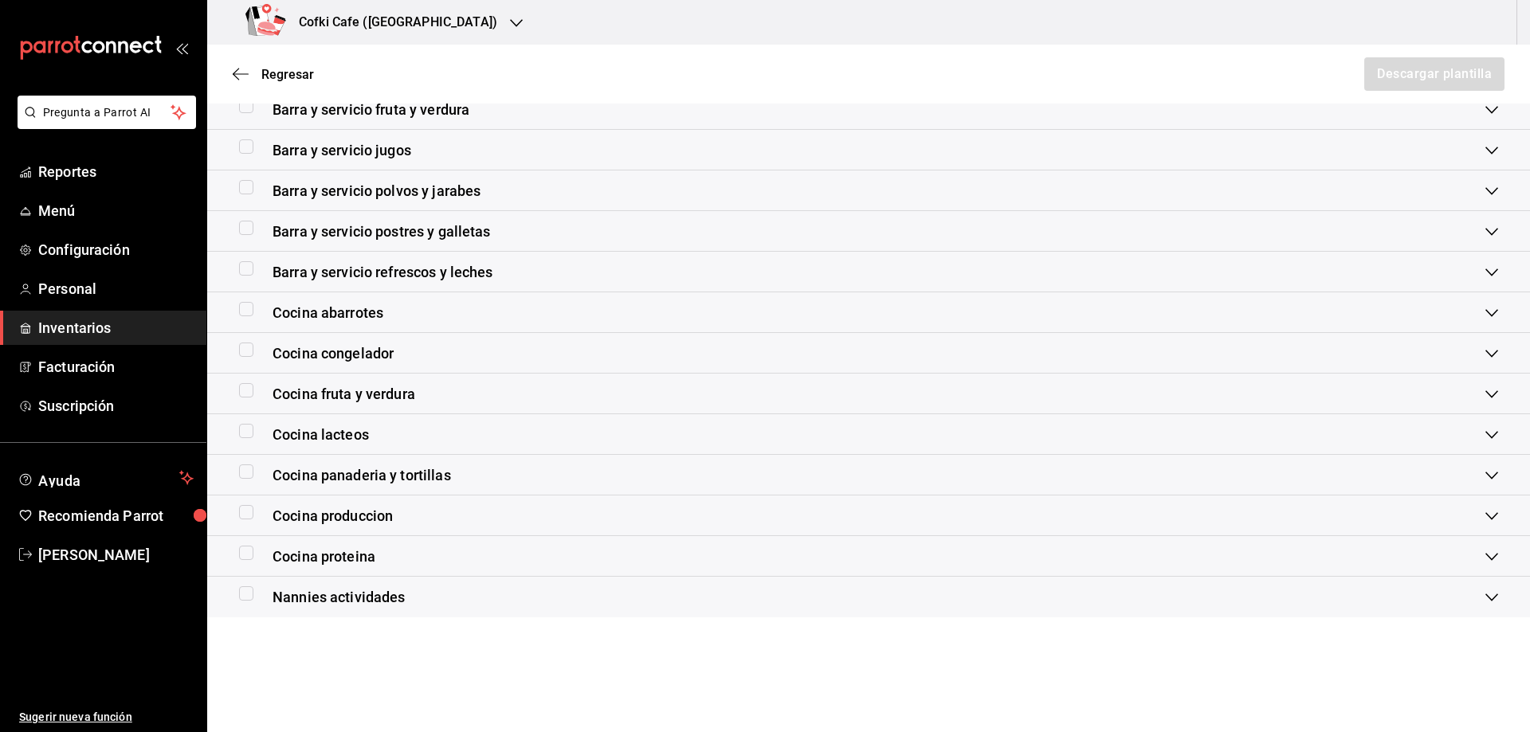
scroll to position [349, 0]
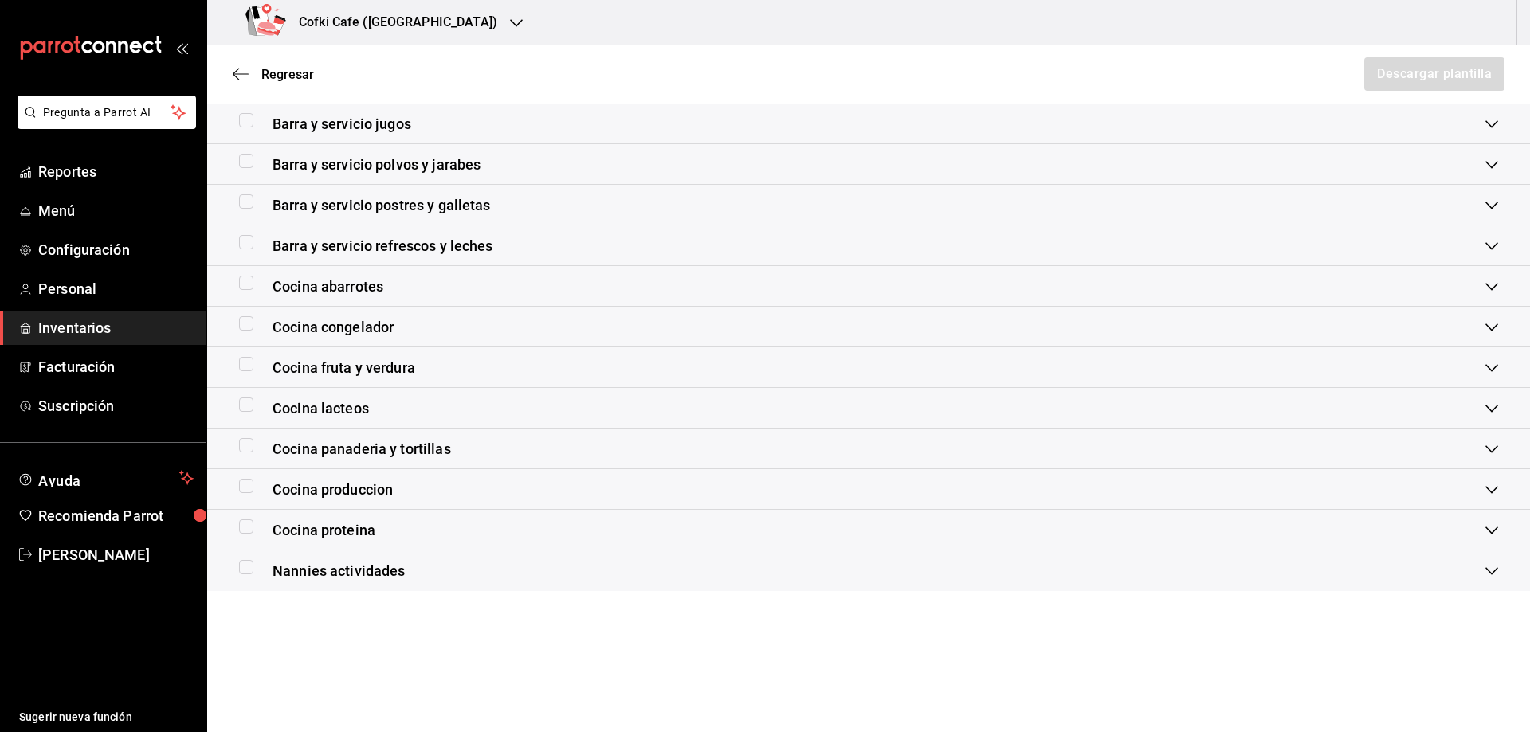
click at [411, 493] on div "Cocina produccion" at bounding box center [862, 490] width 1246 height 22
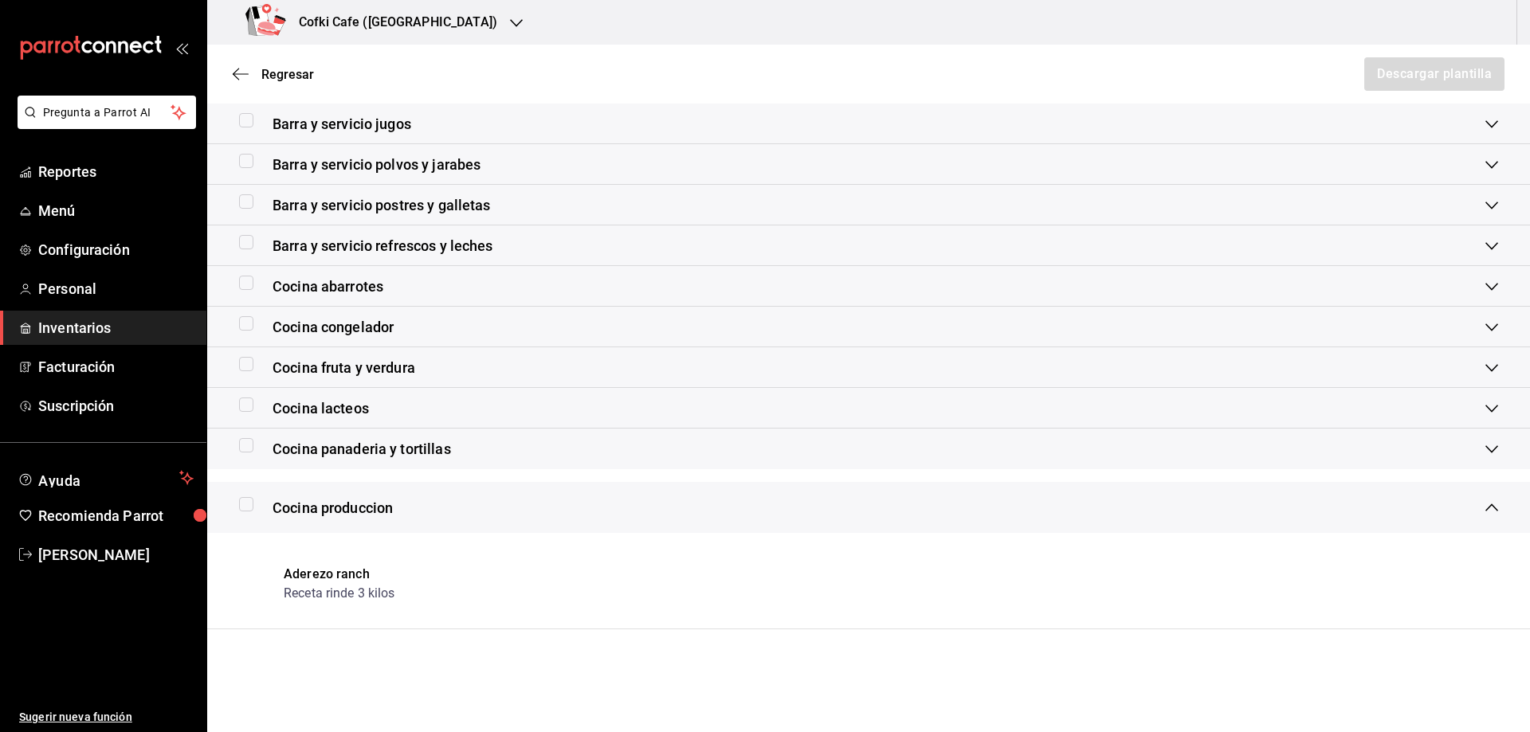
click at [411, 493] on div "Cocina produccion" at bounding box center [868, 507] width 1323 height 51
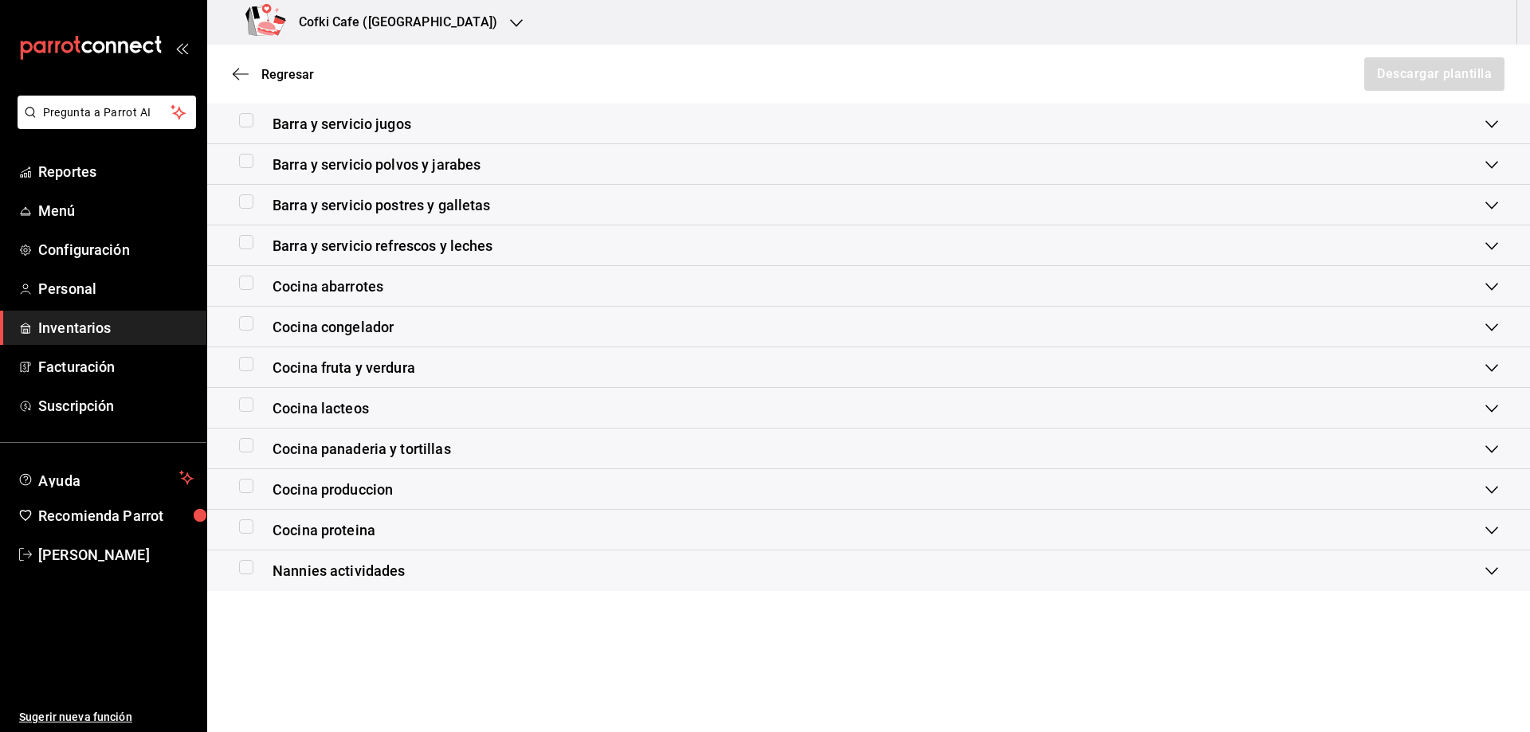
click at [456, 296] on div "Cocina abarrotes" at bounding box center [862, 287] width 1246 height 22
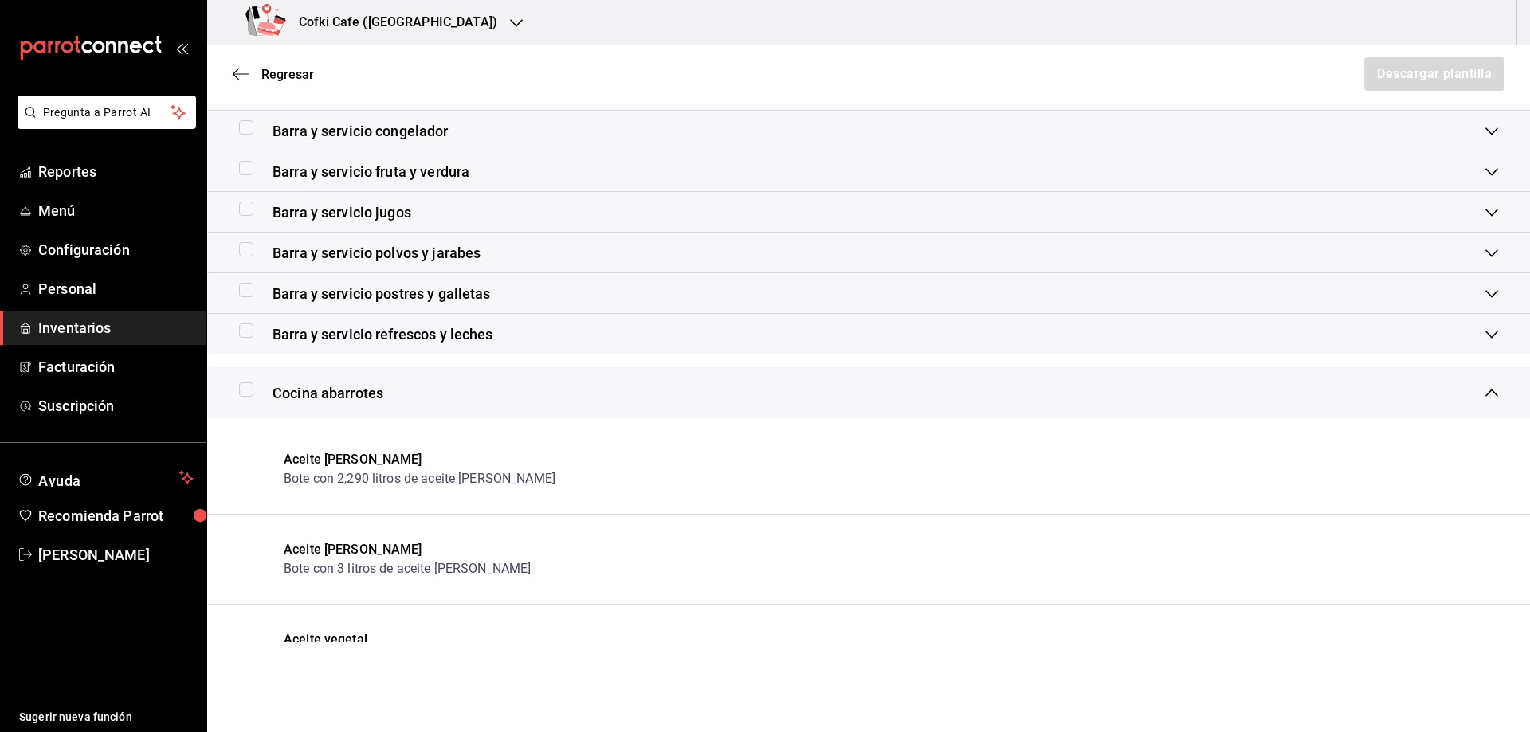
scroll to position [243, 0]
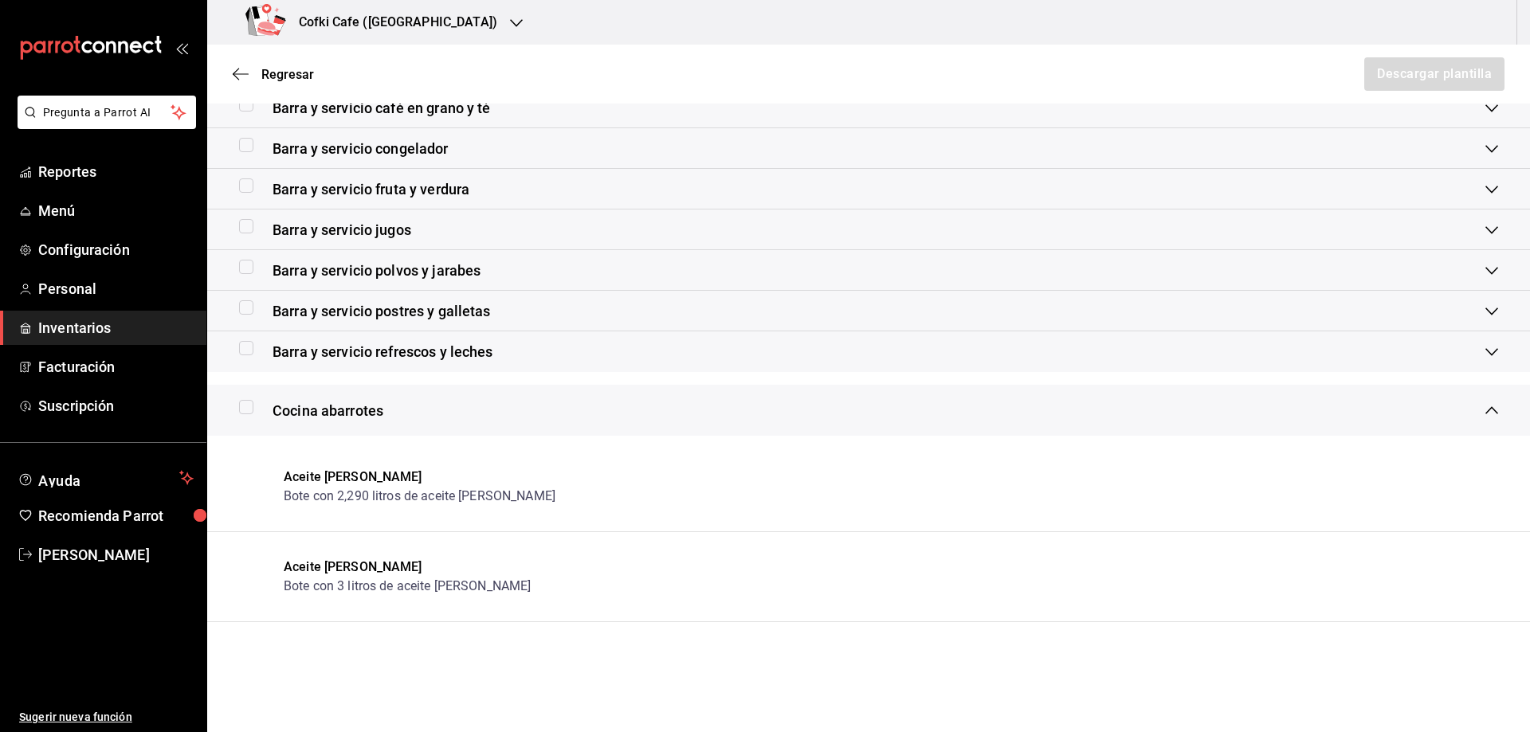
click at [449, 406] on div "Cocina abarrotes" at bounding box center [862, 411] width 1246 height 22
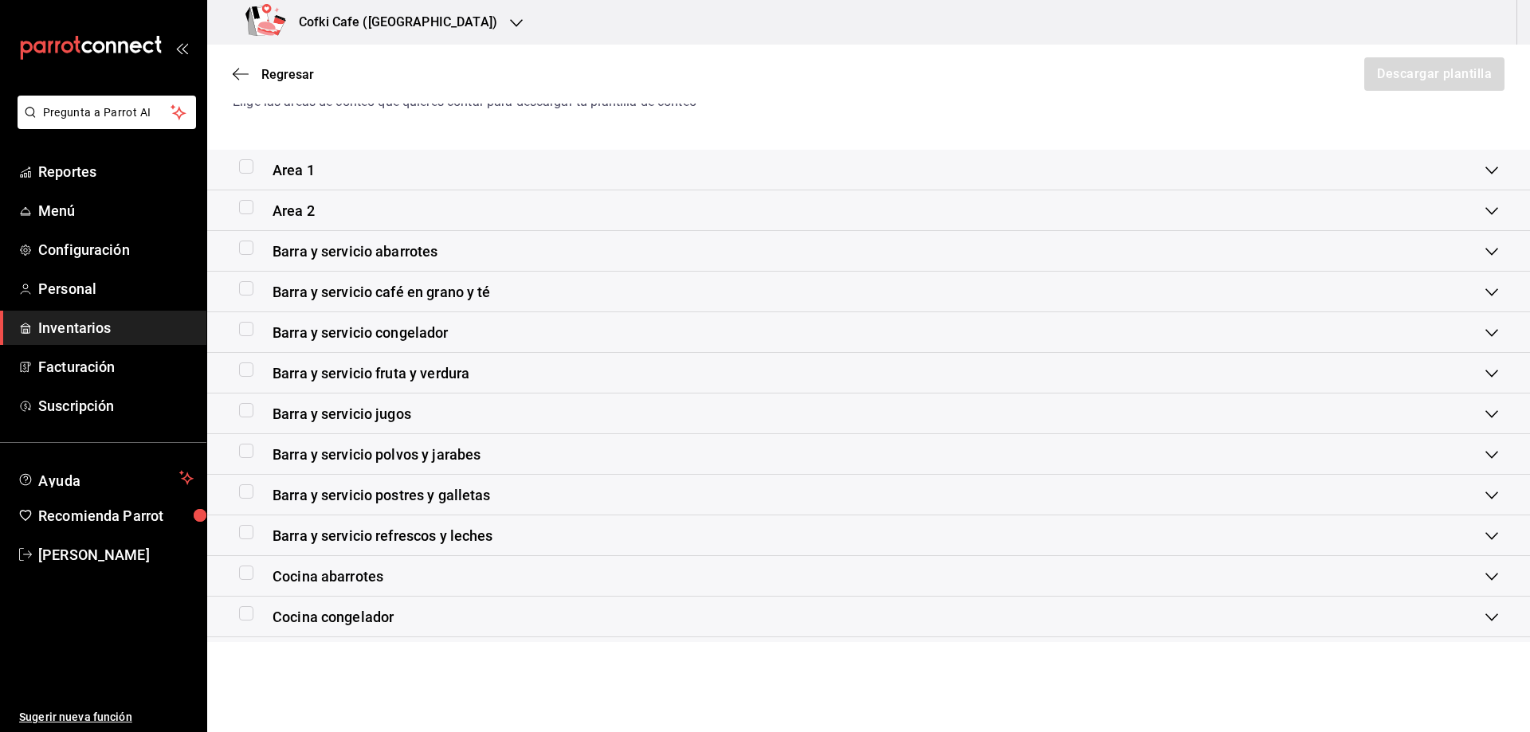
scroll to position [30, 0]
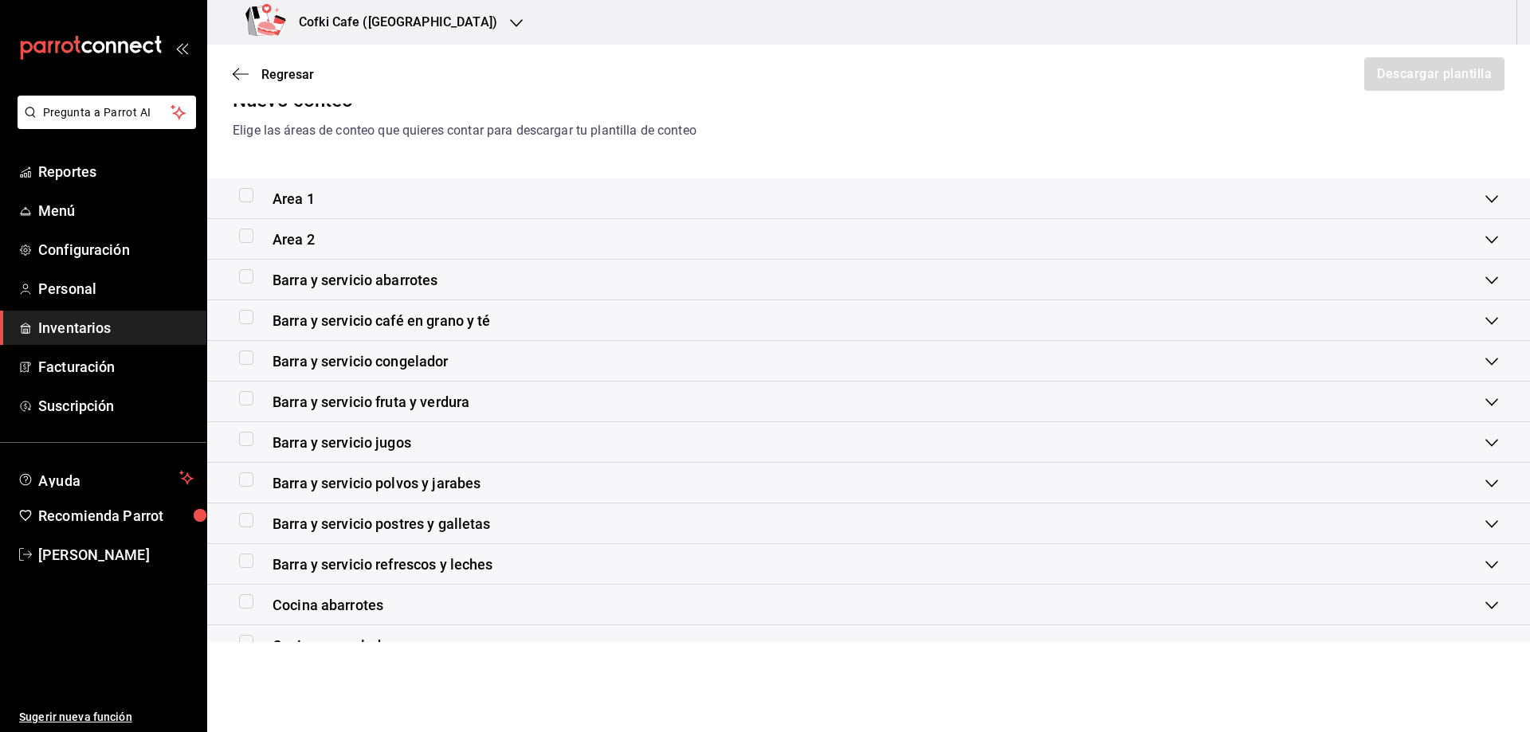
click at [482, 280] on div "Barra y servicio abarrotes" at bounding box center [862, 280] width 1246 height 22
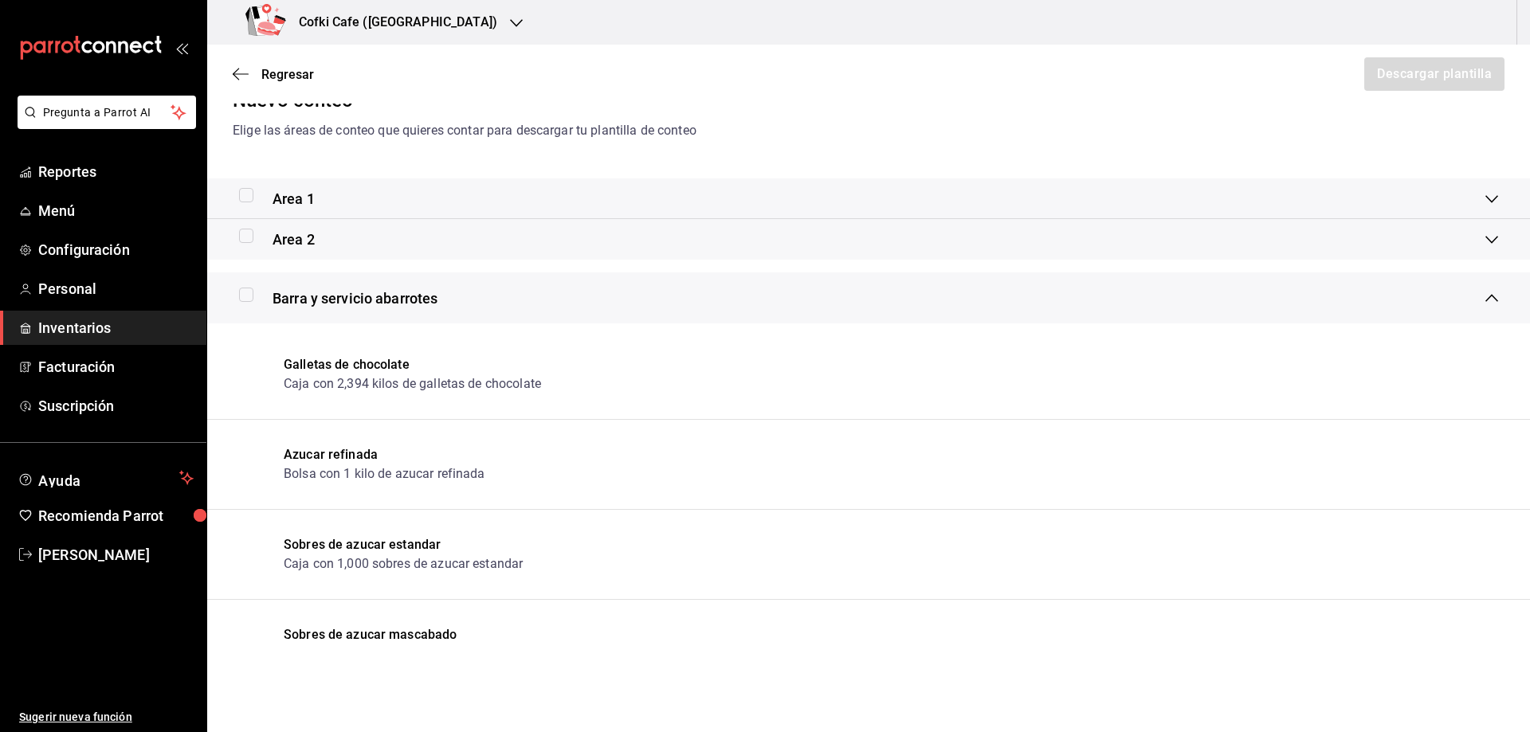
click at [474, 306] on div "Barra y servicio abarrotes" at bounding box center [862, 299] width 1246 height 22
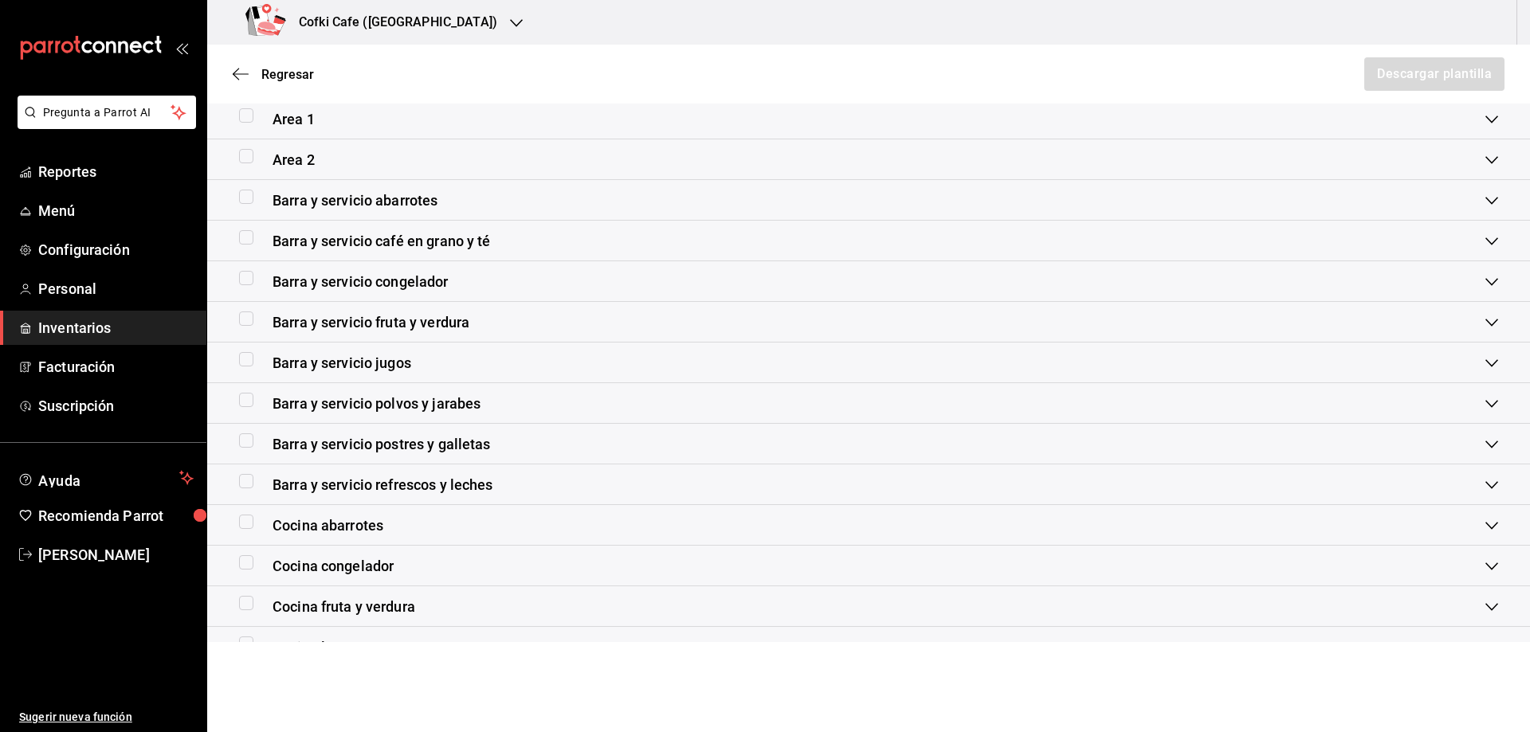
scroll to position [190, 0]
